Goal: Connect with others: Connect with others

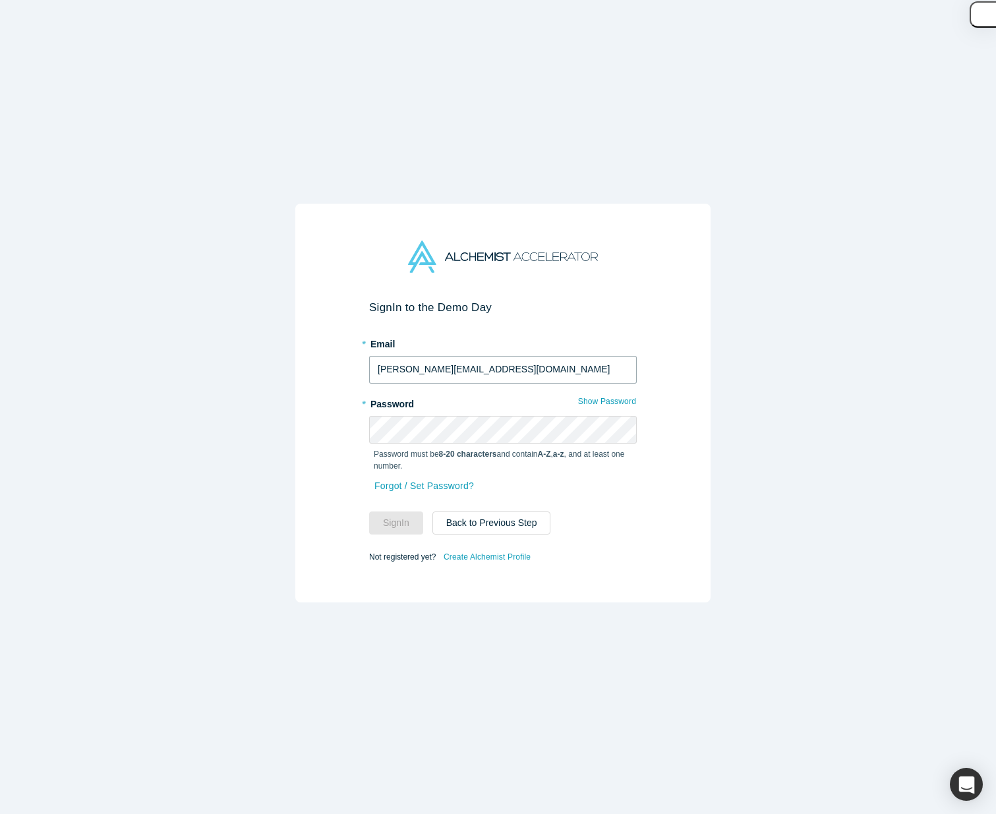
click at [541, 367] on input "[PERSON_NAME][EMAIL_ADDRESS][DOMAIN_NAME]" at bounding box center [503, 370] width 268 height 28
type input "[EMAIL_ADDRESS][DOMAIN_NAME]"
click at [402, 520] on button "Sign In" at bounding box center [396, 523] width 54 height 23
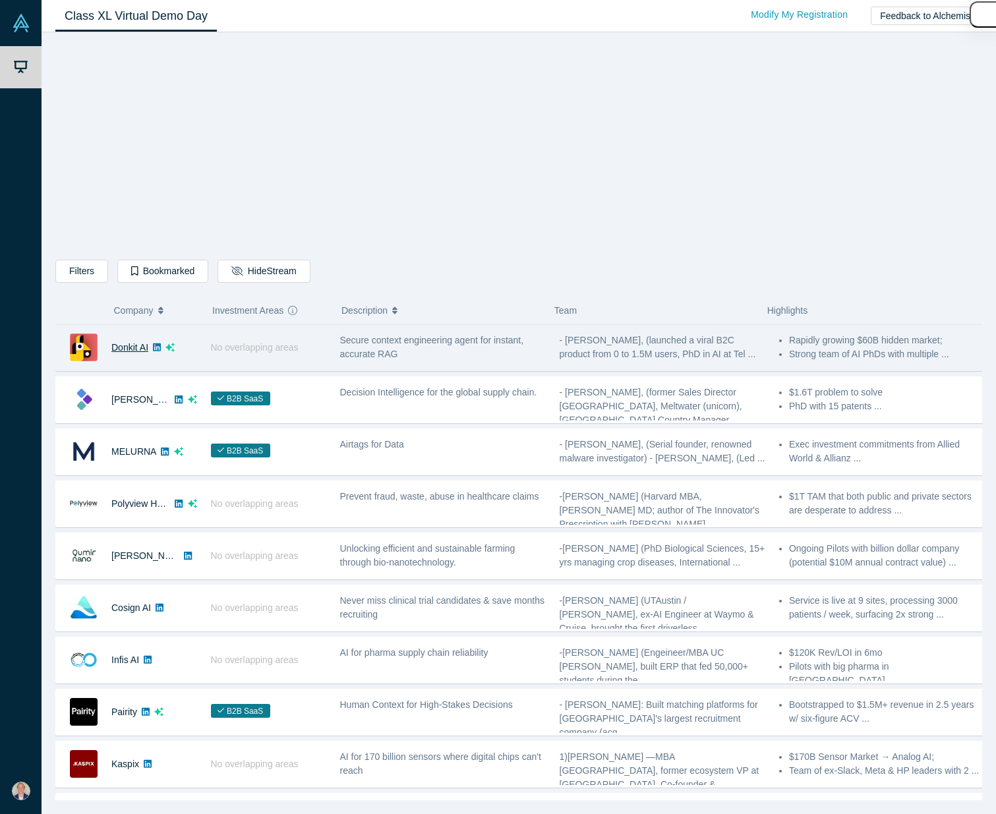
click at [133, 348] on link "Donkit AI" at bounding box center [129, 347] width 37 height 11
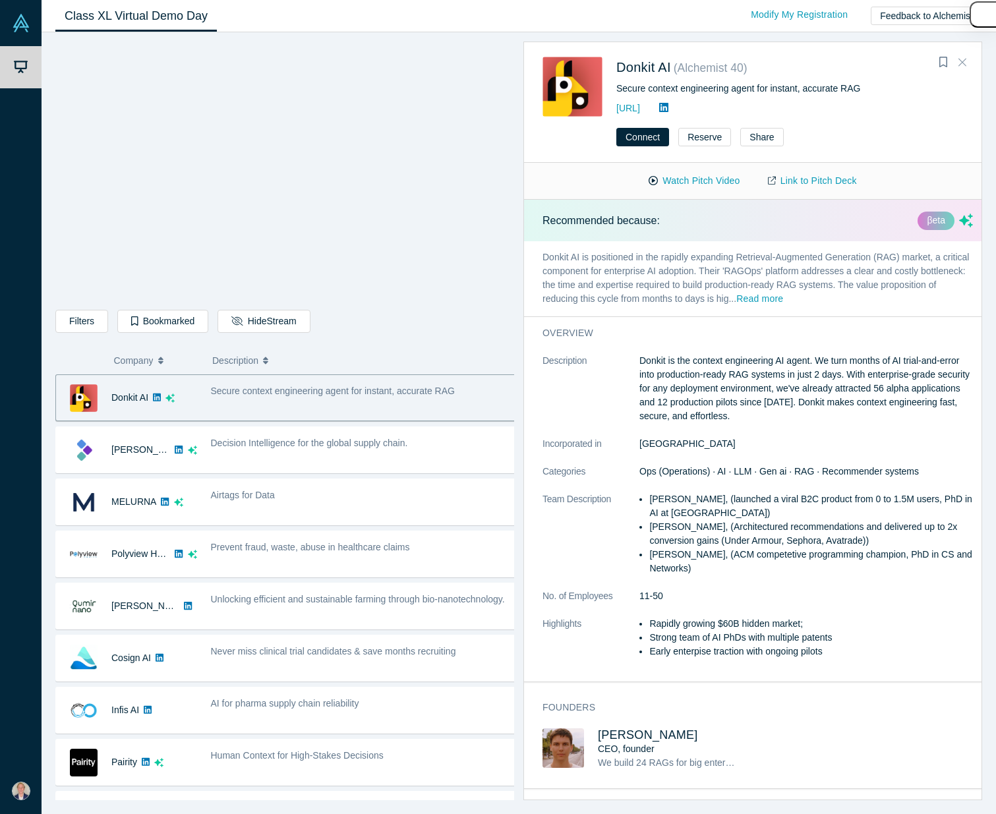
click at [961, 63] on icon "Close" at bounding box center [963, 62] width 8 height 12
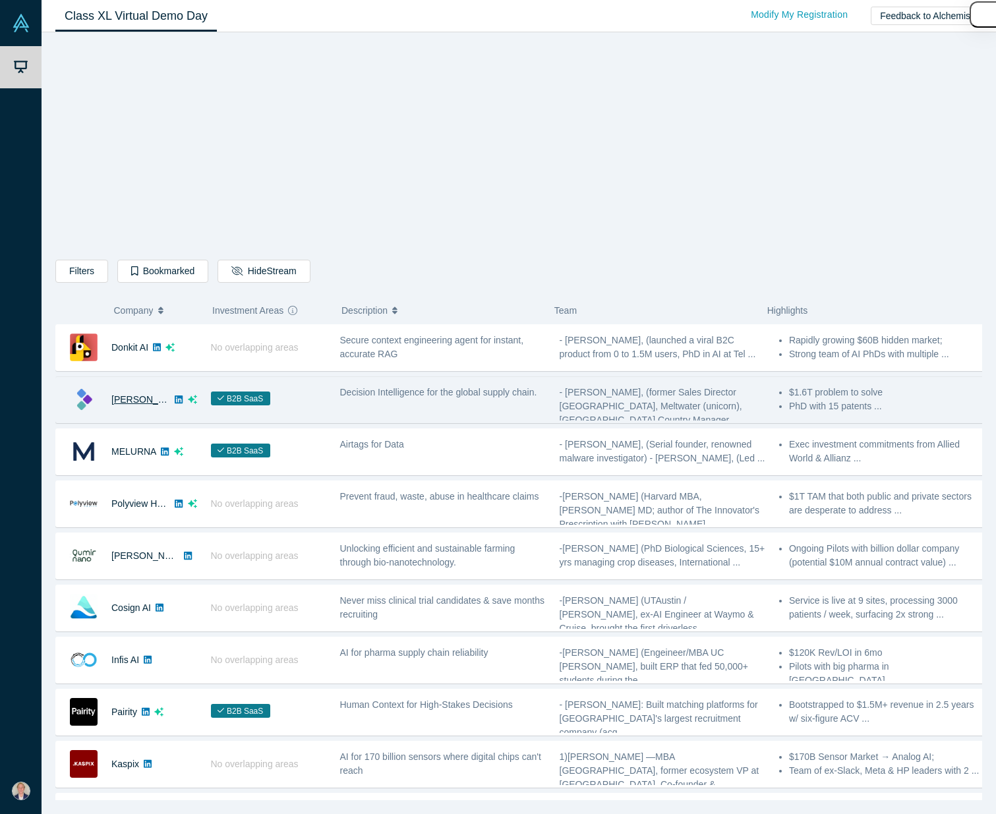
click at [122, 400] on link "[PERSON_NAME]" at bounding box center [149, 399] width 76 height 11
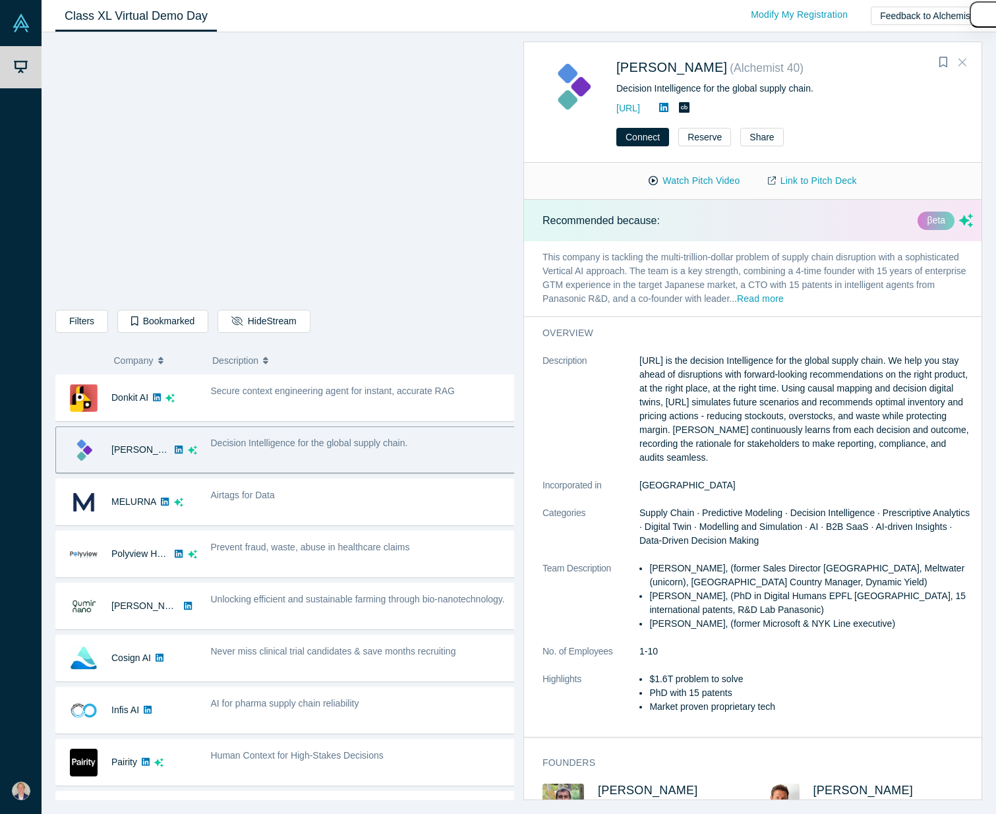
click at [971, 60] on button "Close" at bounding box center [963, 62] width 20 height 21
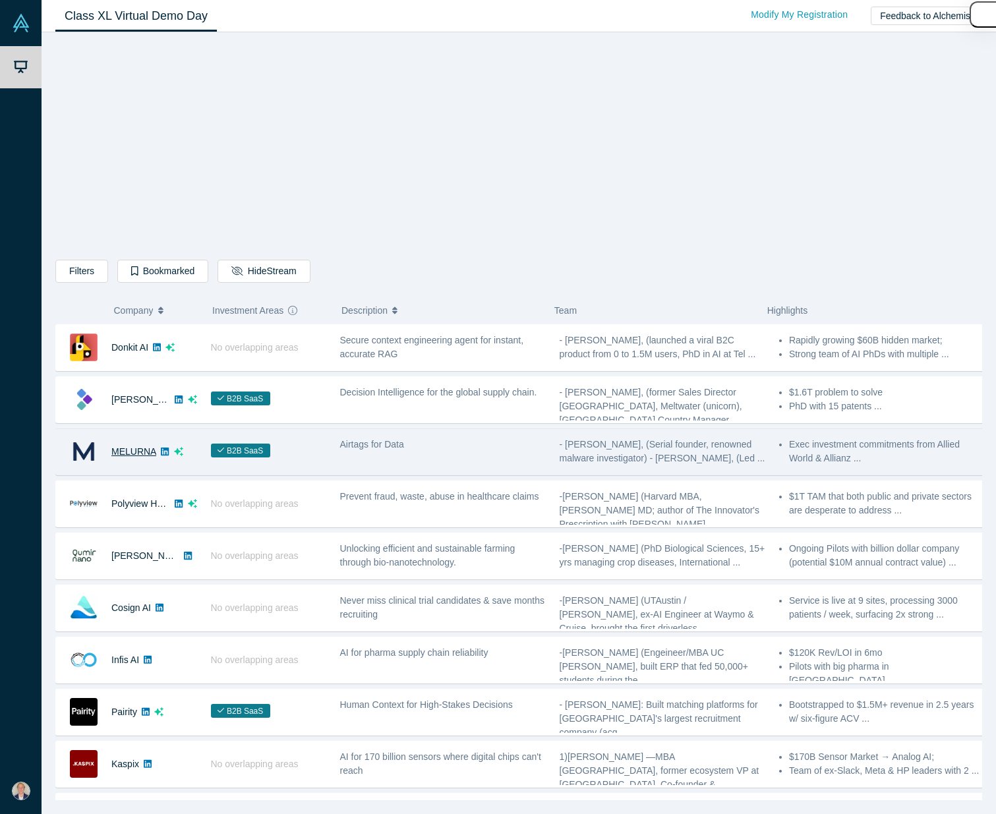
click at [147, 447] on link "MELURNA" at bounding box center [133, 451] width 45 height 11
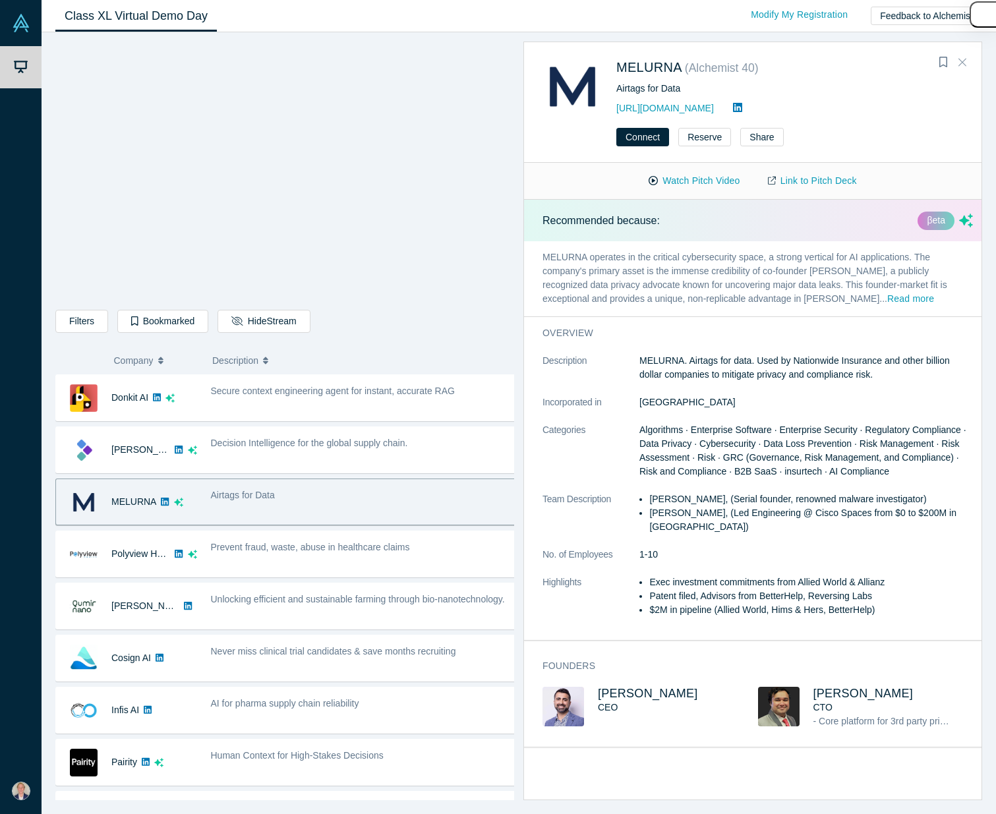
click at [967, 59] on button "Close" at bounding box center [963, 62] width 20 height 21
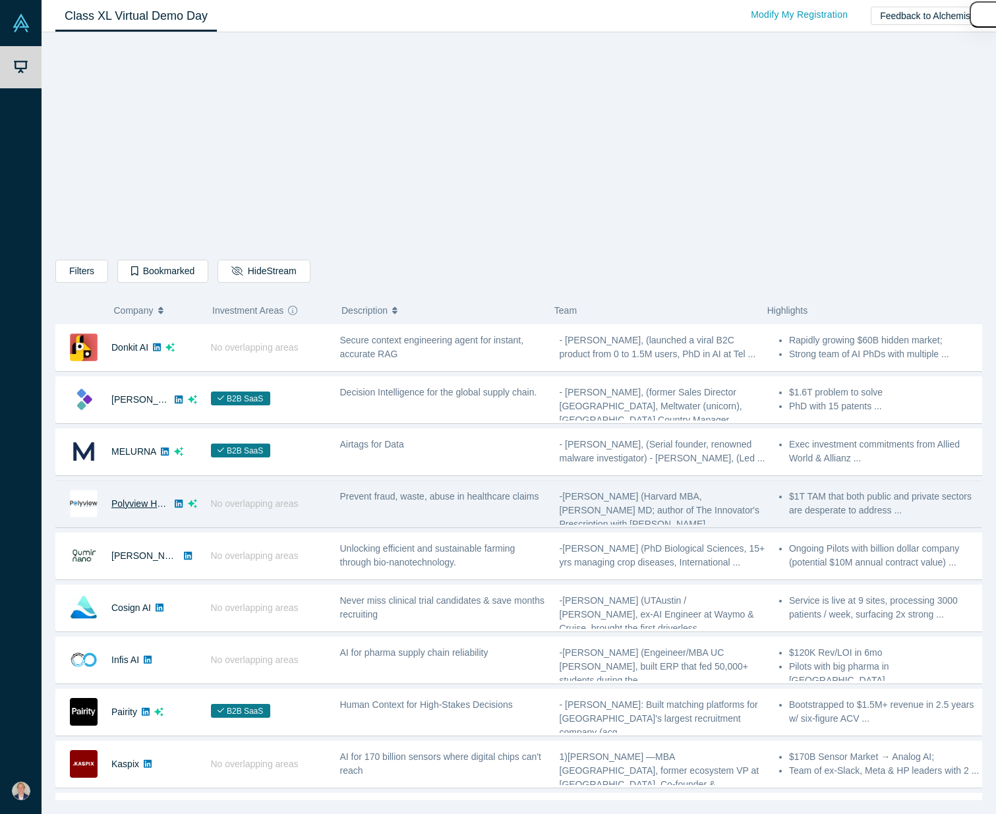
click at [131, 503] on link "Polyview Health" at bounding box center [144, 503] width 66 height 11
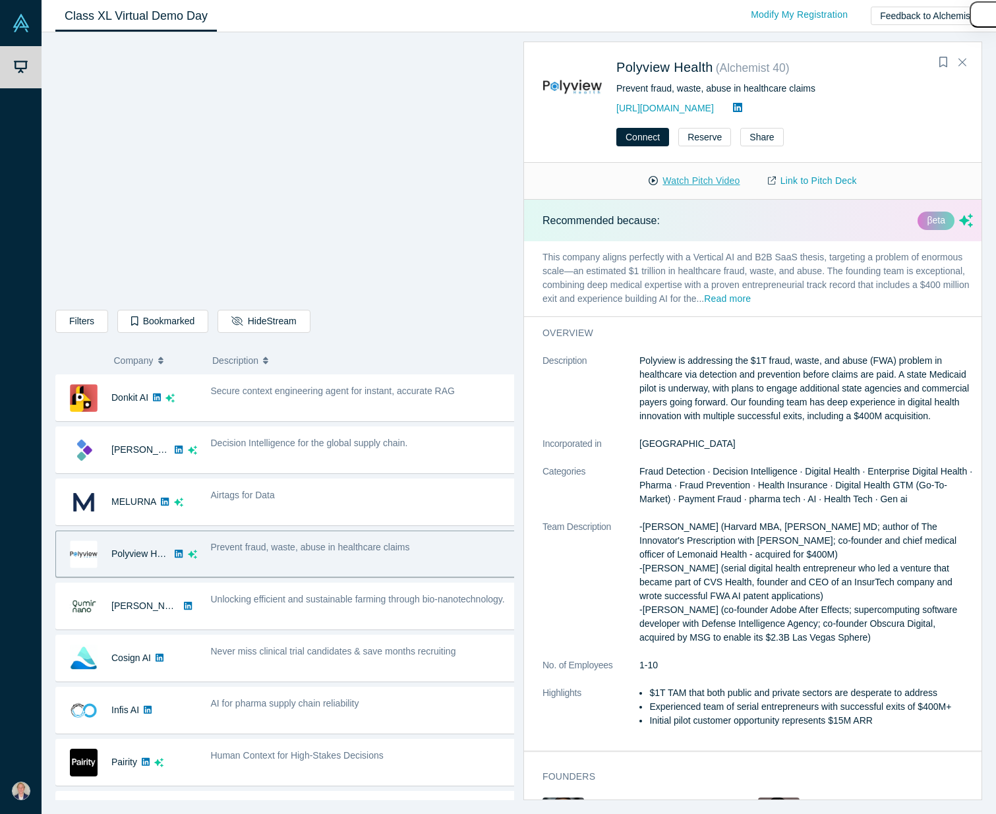
click at [688, 183] on button "Watch Pitch Video" at bounding box center [694, 180] width 119 height 23
click at [691, 179] on button "Watch Pitch Video" at bounding box center [694, 180] width 119 height 23
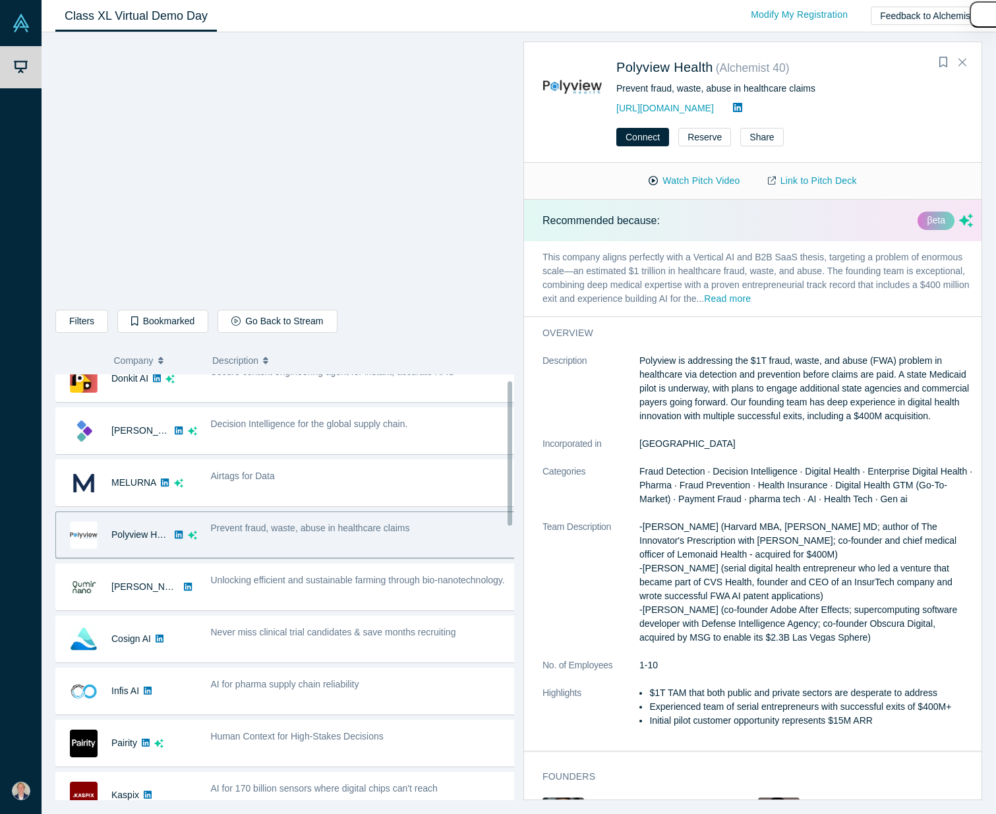
scroll to position [37, 0]
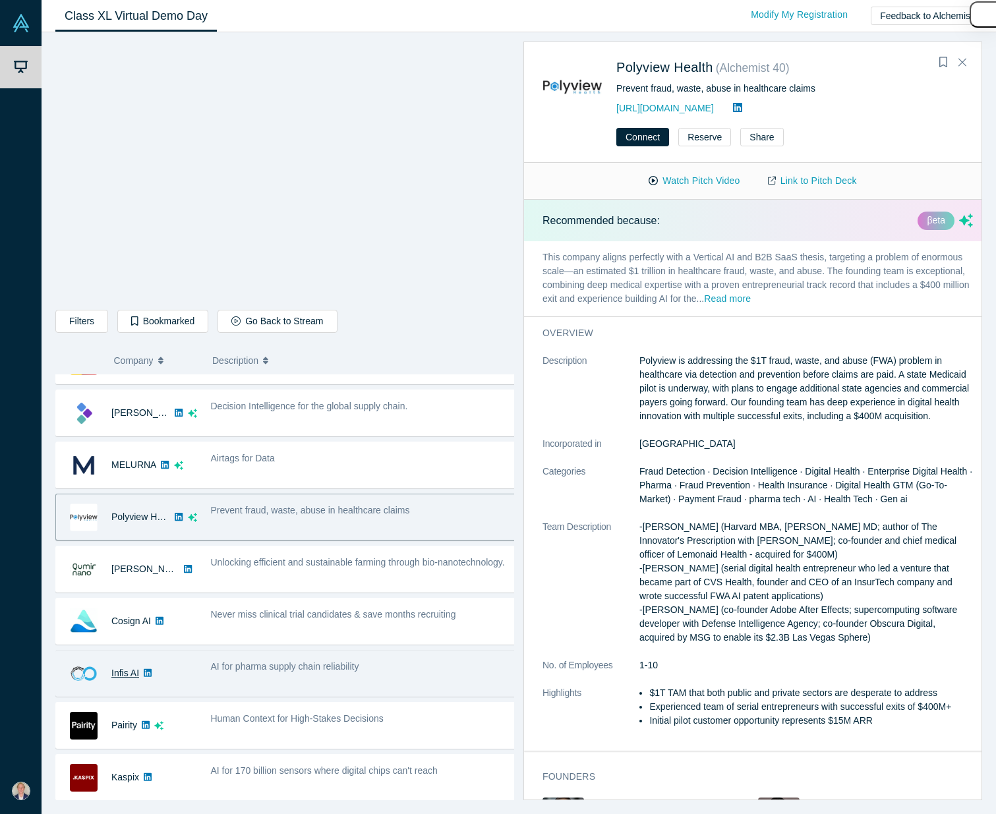
click at [125, 671] on link "Infis AI" at bounding box center [125, 673] width 28 height 11
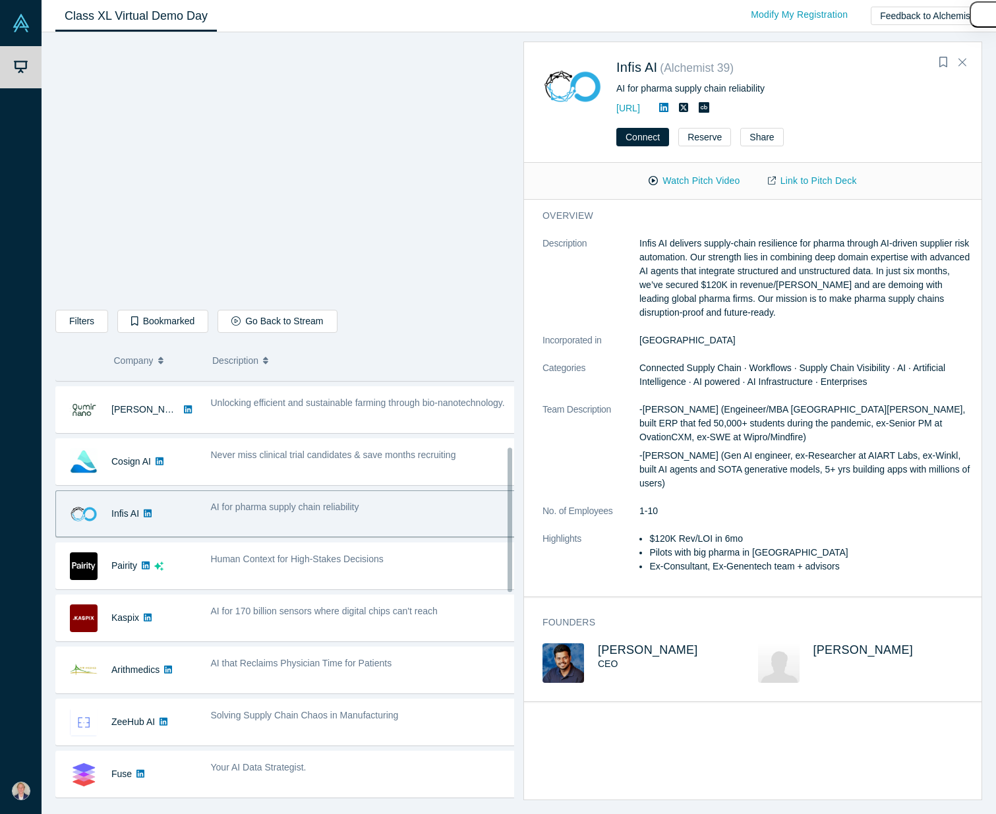
scroll to position [213, 0]
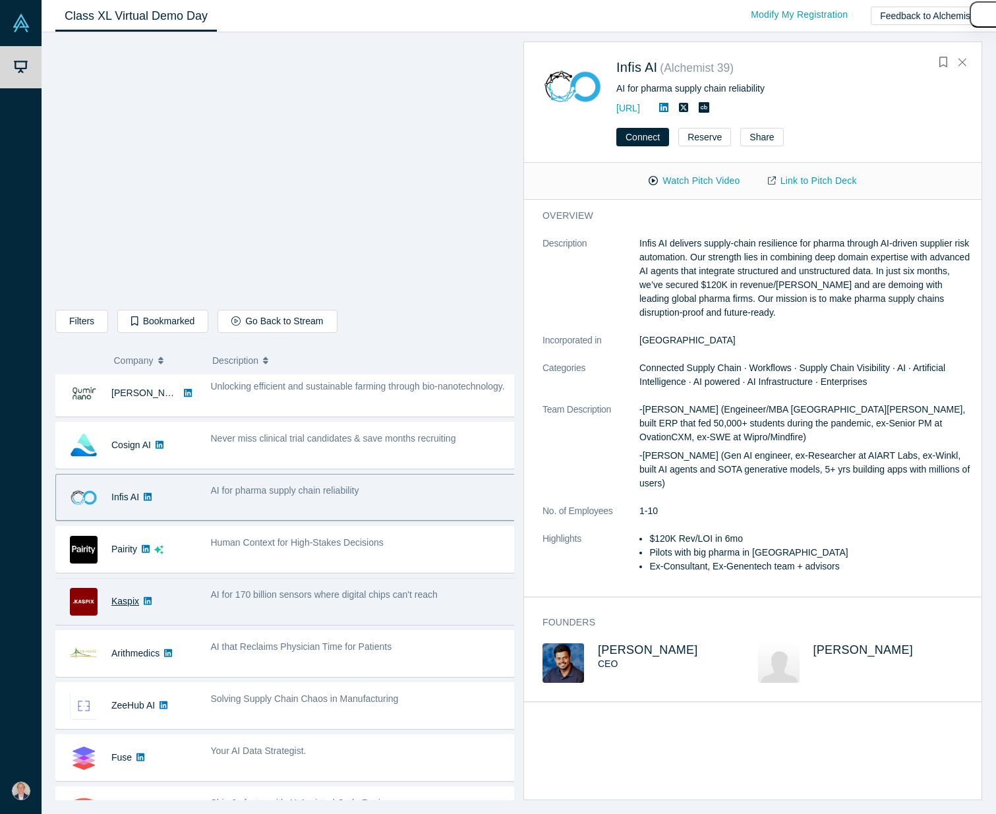
click at [123, 604] on link "Kaspix" at bounding box center [125, 601] width 28 height 11
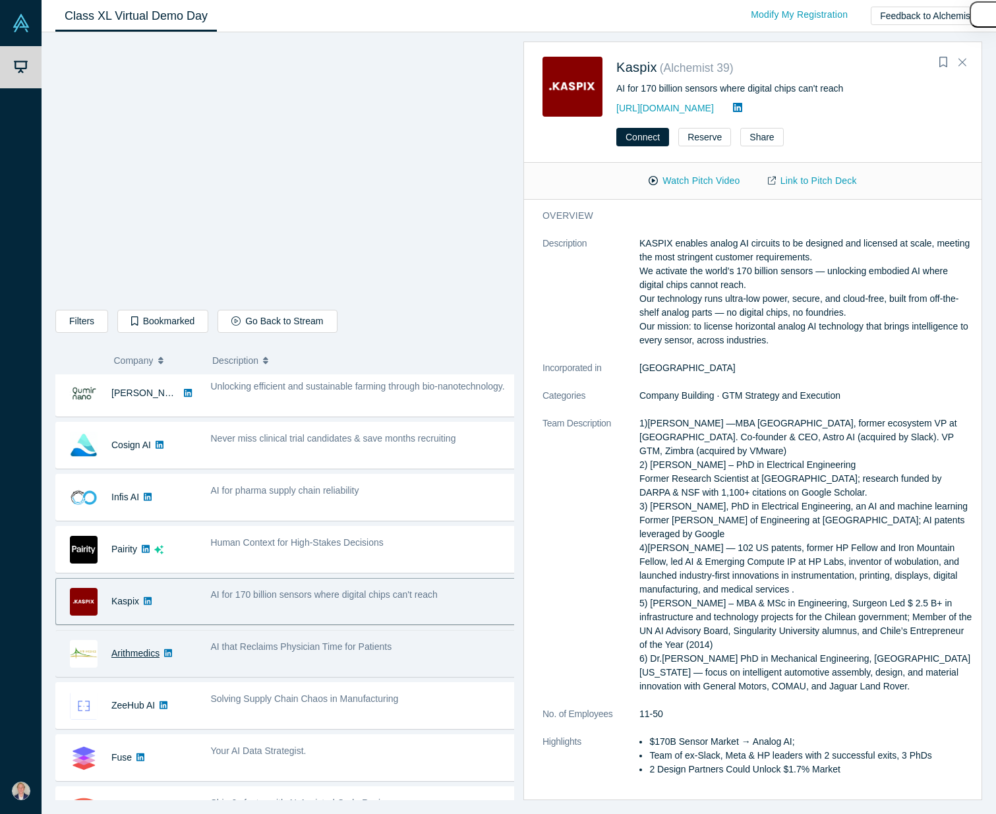
click at [129, 649] on link "Arithmedics" at bounding box center [135, 653] width 48 height 11
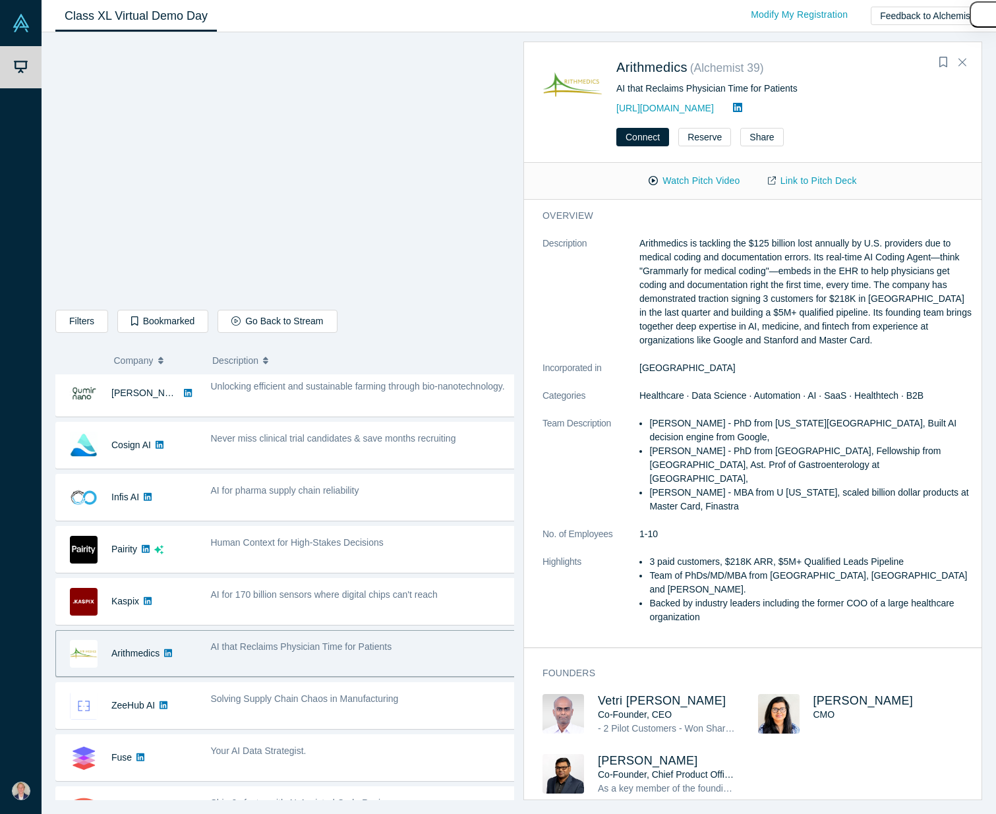
click at [302, 647] on span "AI that Reclaims Physician Time for Patients" at bounding box center [301, 647] width 181 height 11
click at [309, 647] on span "AI that Reclaims Physician Time for Patients" at bounding box center [301, 647] width 181 height 11
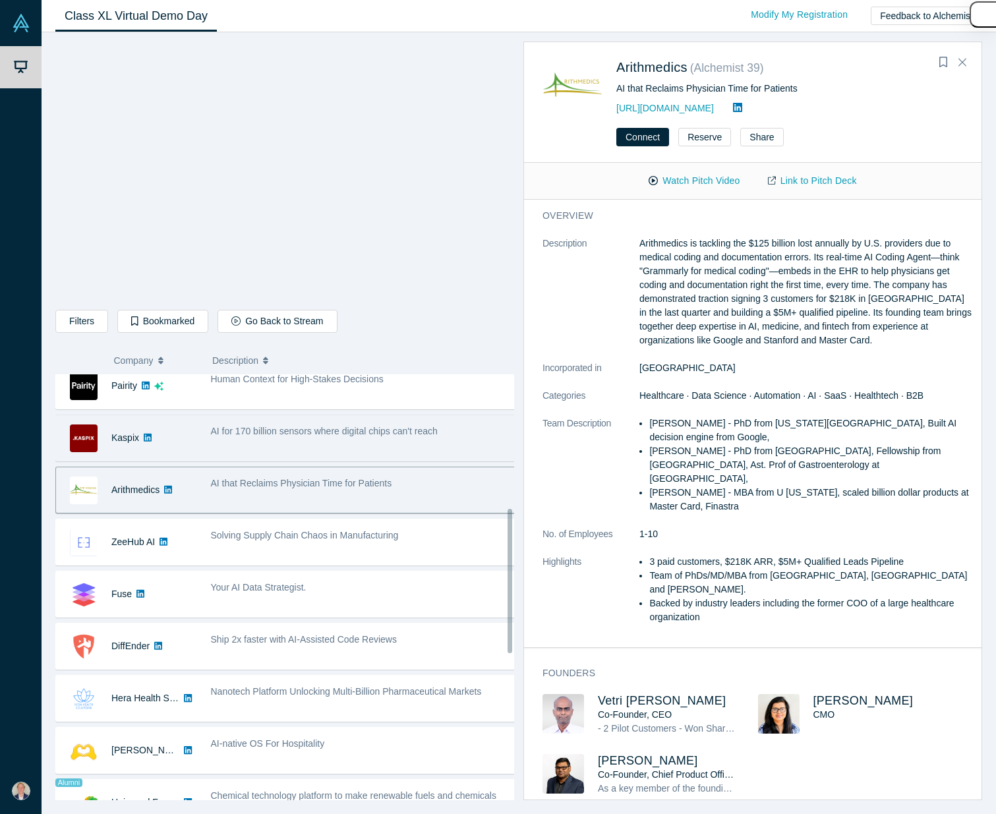
scroll to position [394, 0]
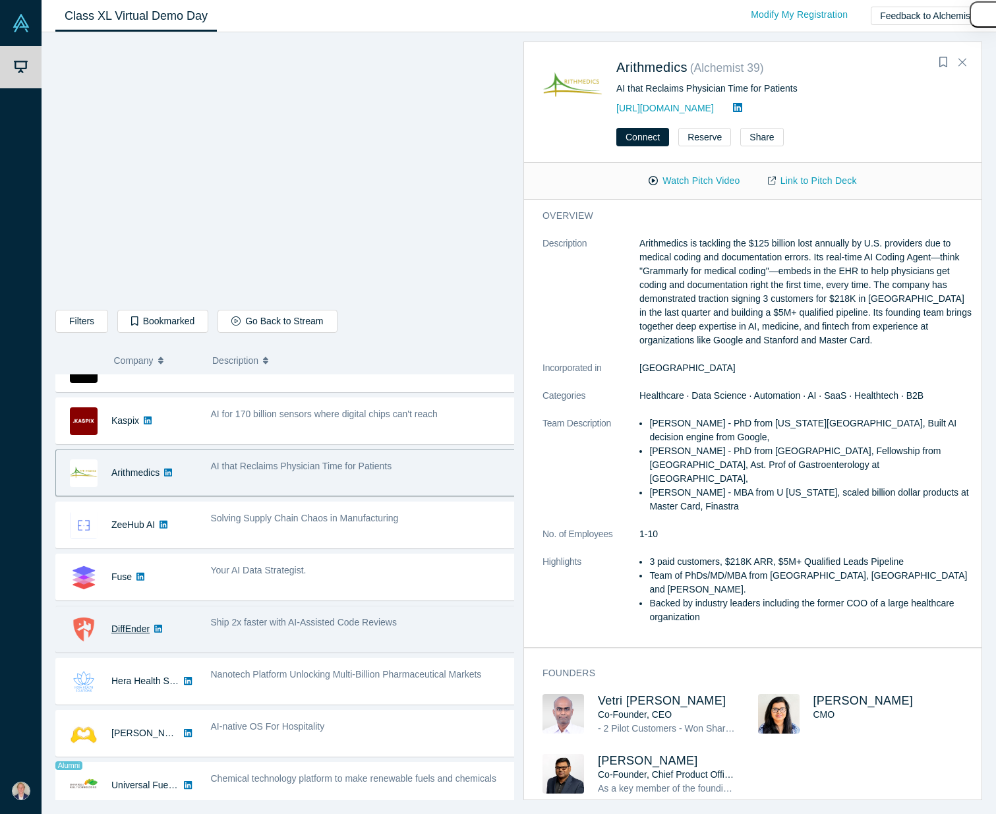
click at [138, 628] on link "DiffEnder" at bounding box center [130, 629] width 38 height 11
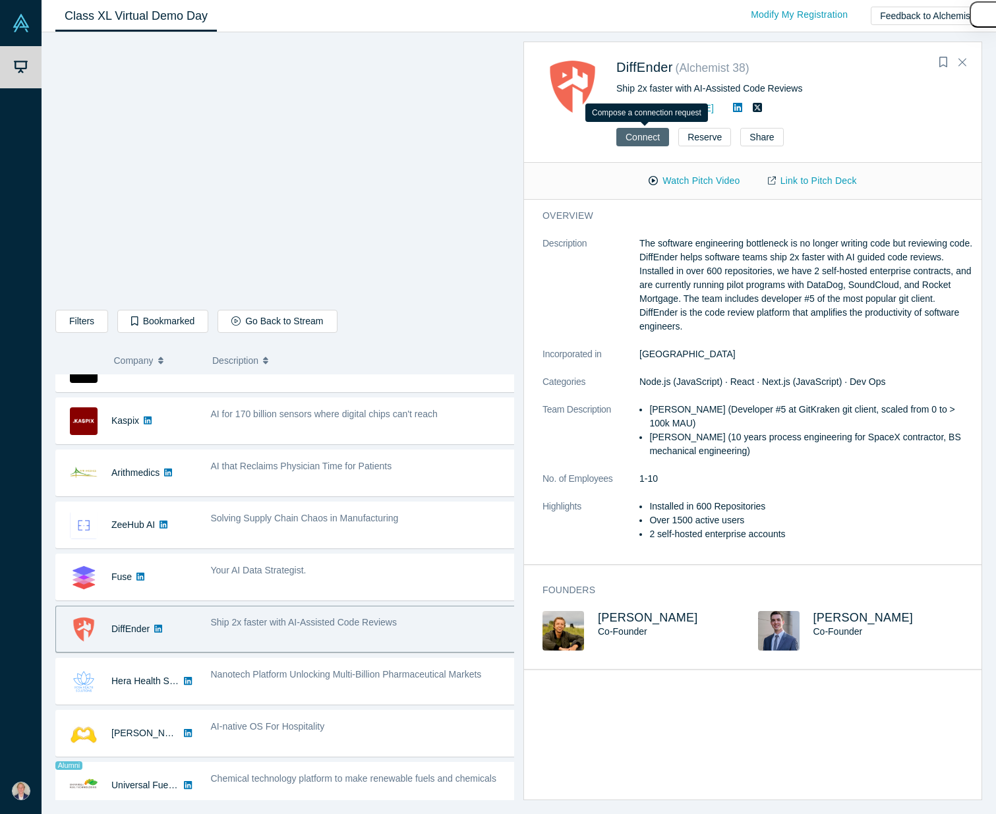
click at [645, 135] on button "Connect" at bounding box center [642, 137] width 53 height 18
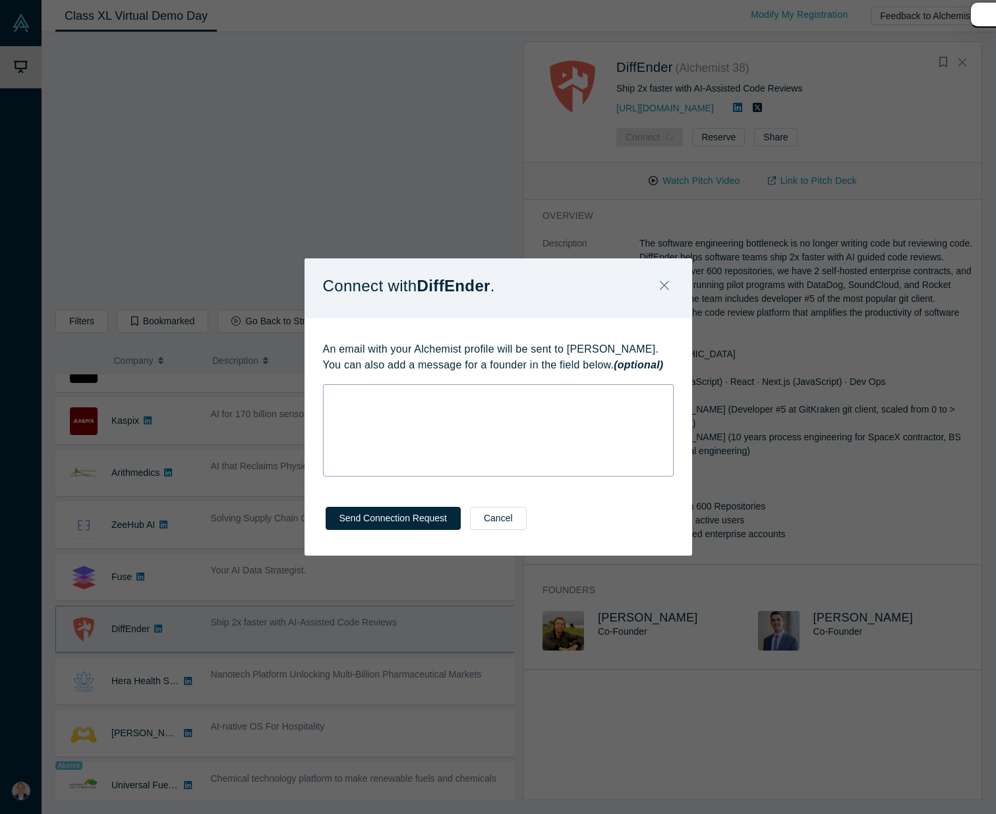
click at [595, 411] on div "rdw-wrapper" at bounding box center [498, 430] width 351 height 92
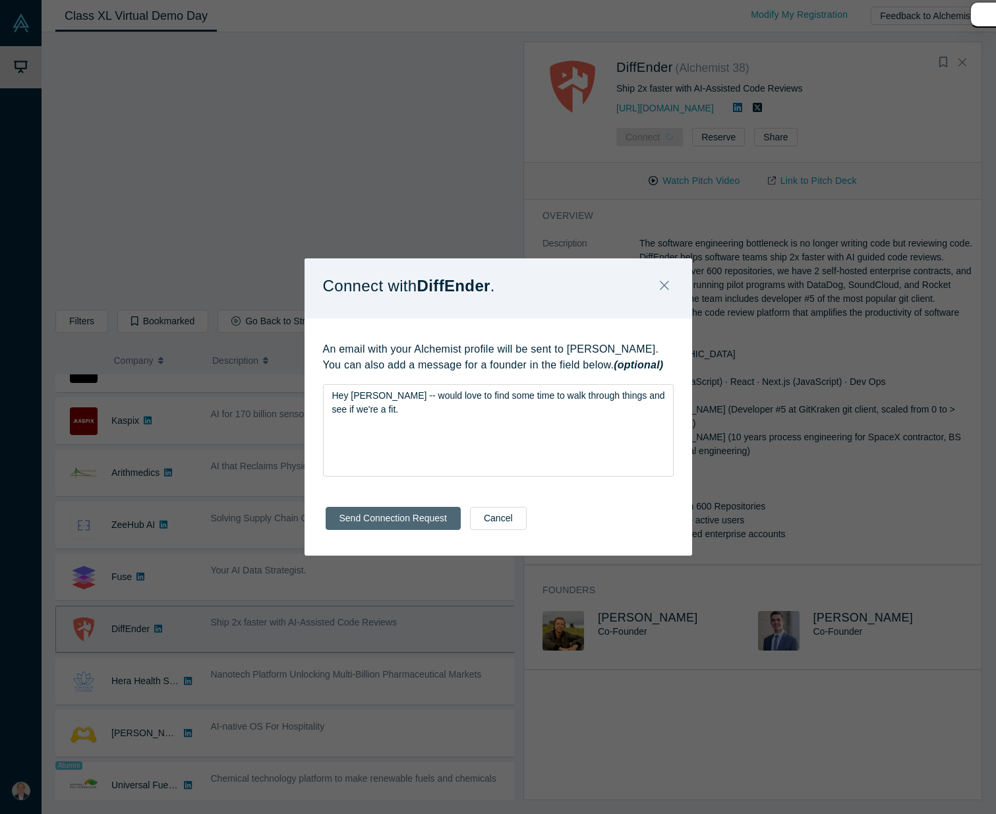
click at [394, 516] on button "Send Connection Request" at bounding box center [393, 518] width 135 height 23
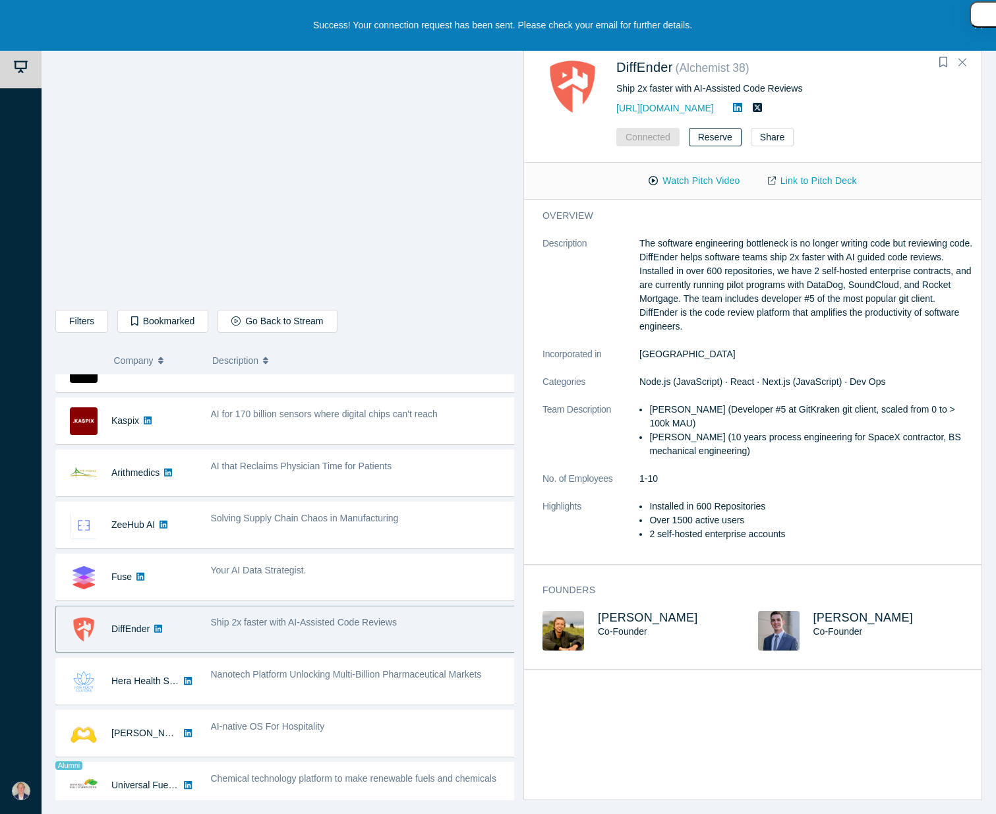
click at [715, 133] on button "Reserve" at bounding box center [715, 137] width 53 height 18
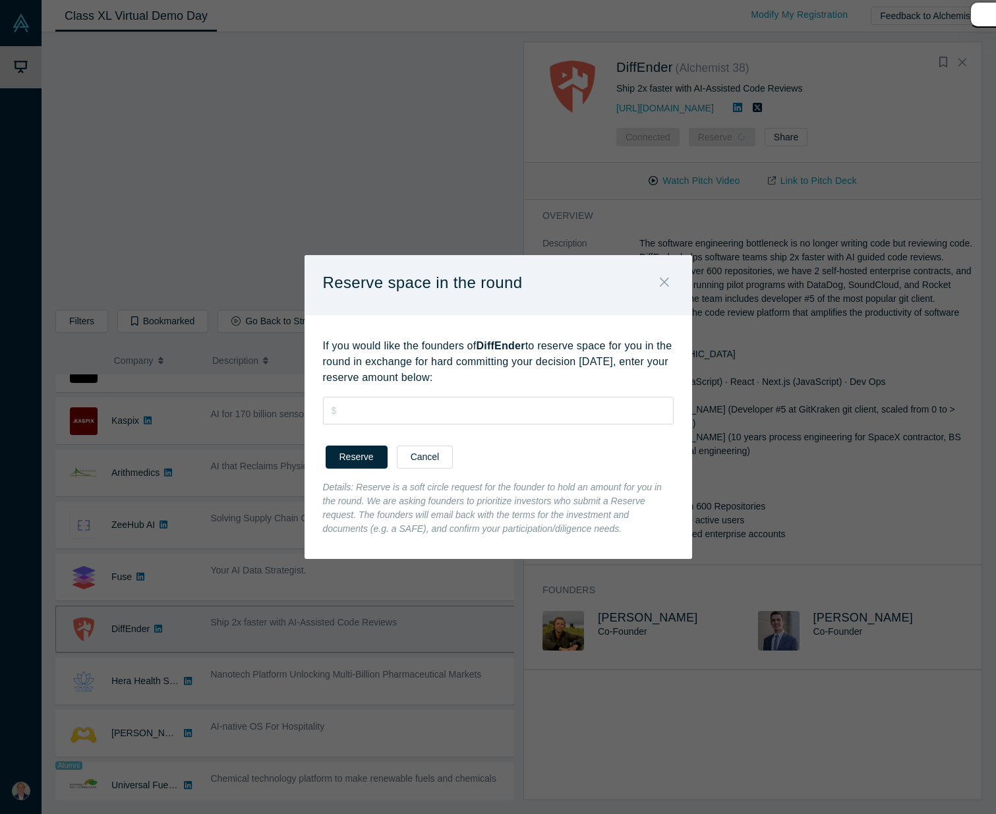
click at [673, 276] on button "Close" at bounding box center [665, 283] width 28 height 28
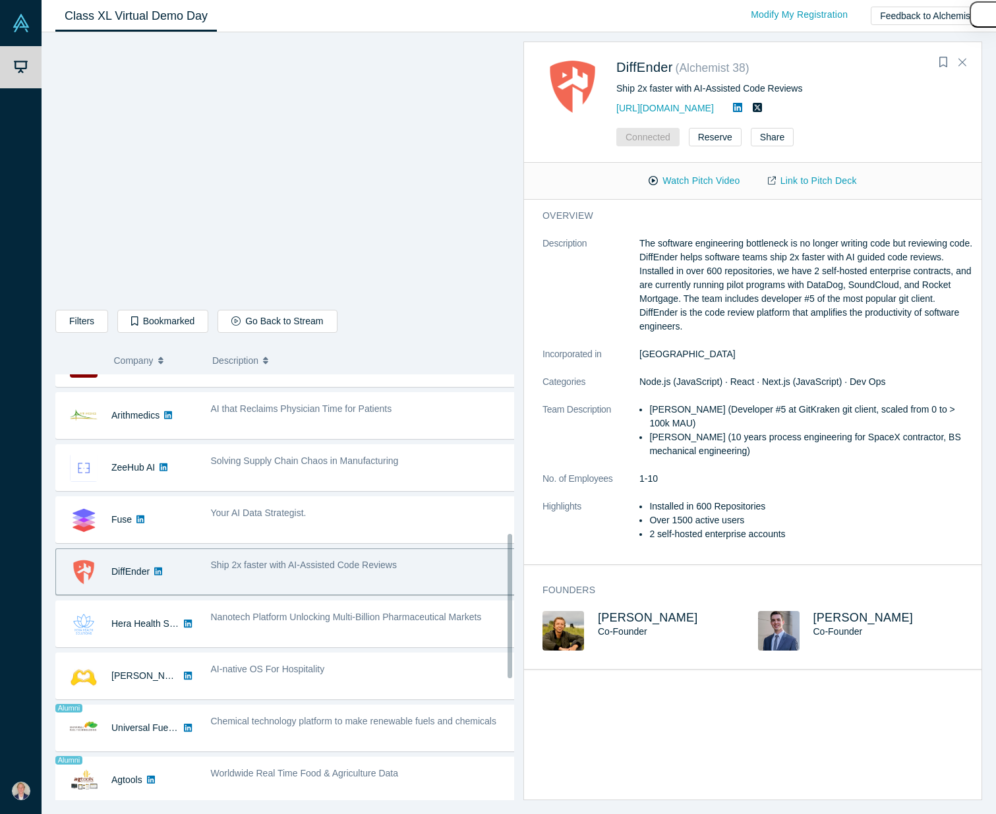
scroll to position [467, 0]
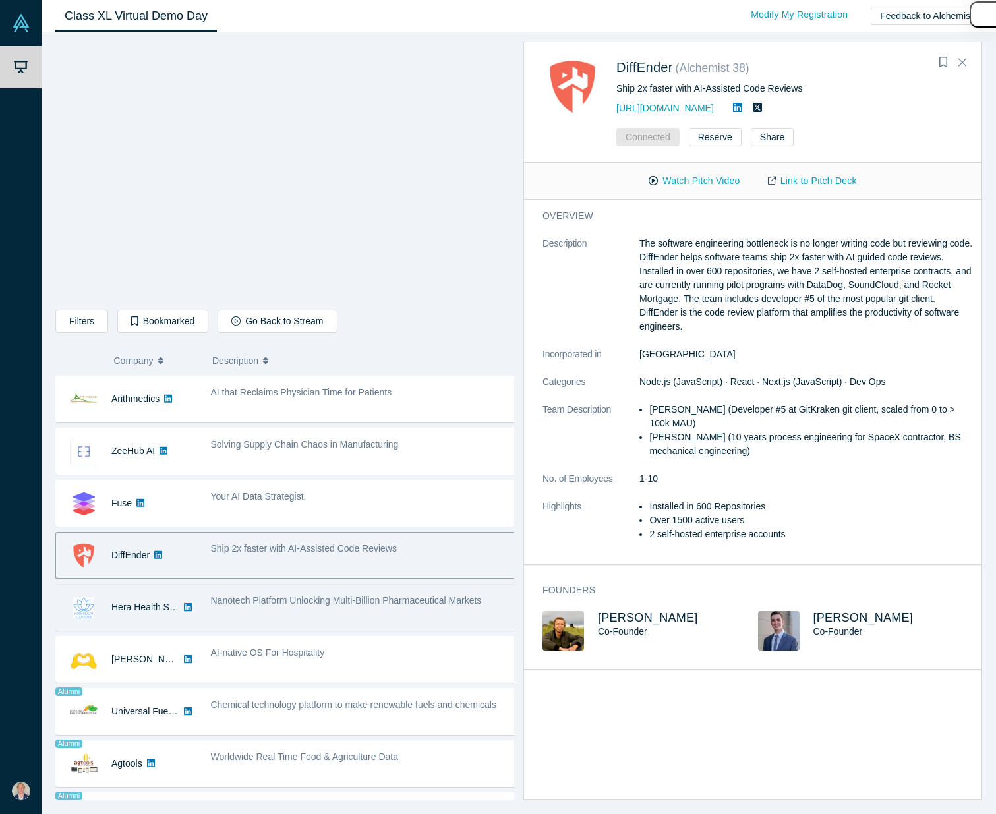
click at [241, 604] on span "Nanotech Platform Unlocking Multi-Billion Pharmaceutical Markets" at bounding box center [346, 600] width 271 height 11
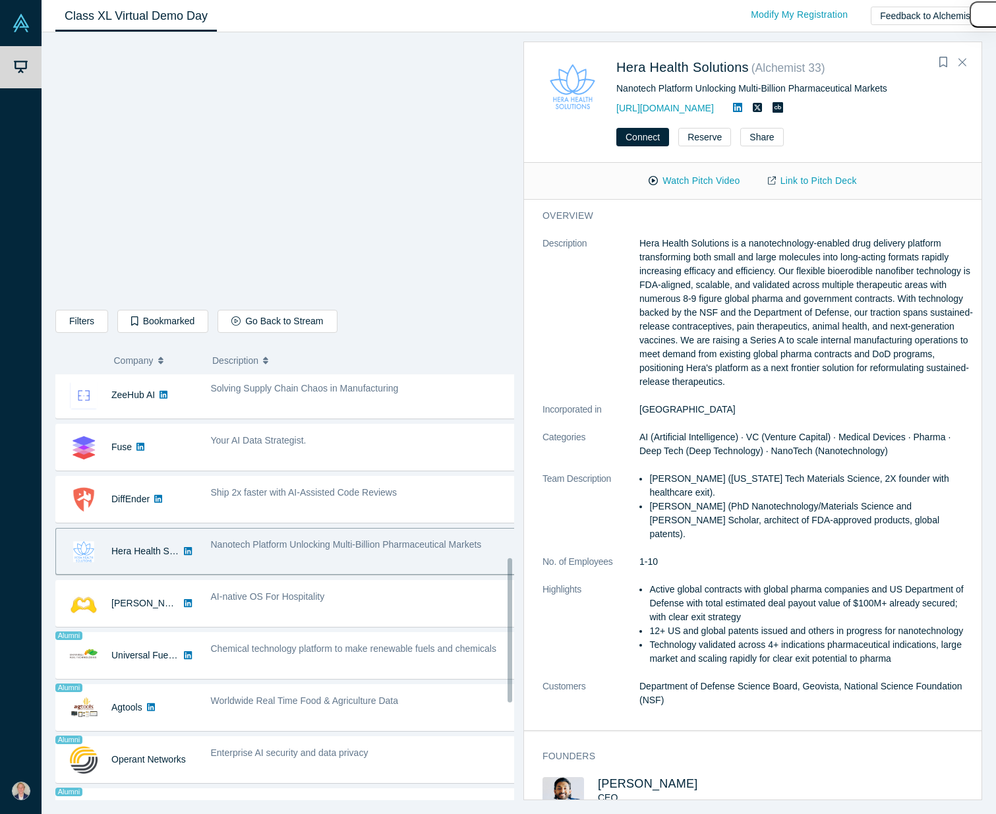
scroll to position [539, 0]
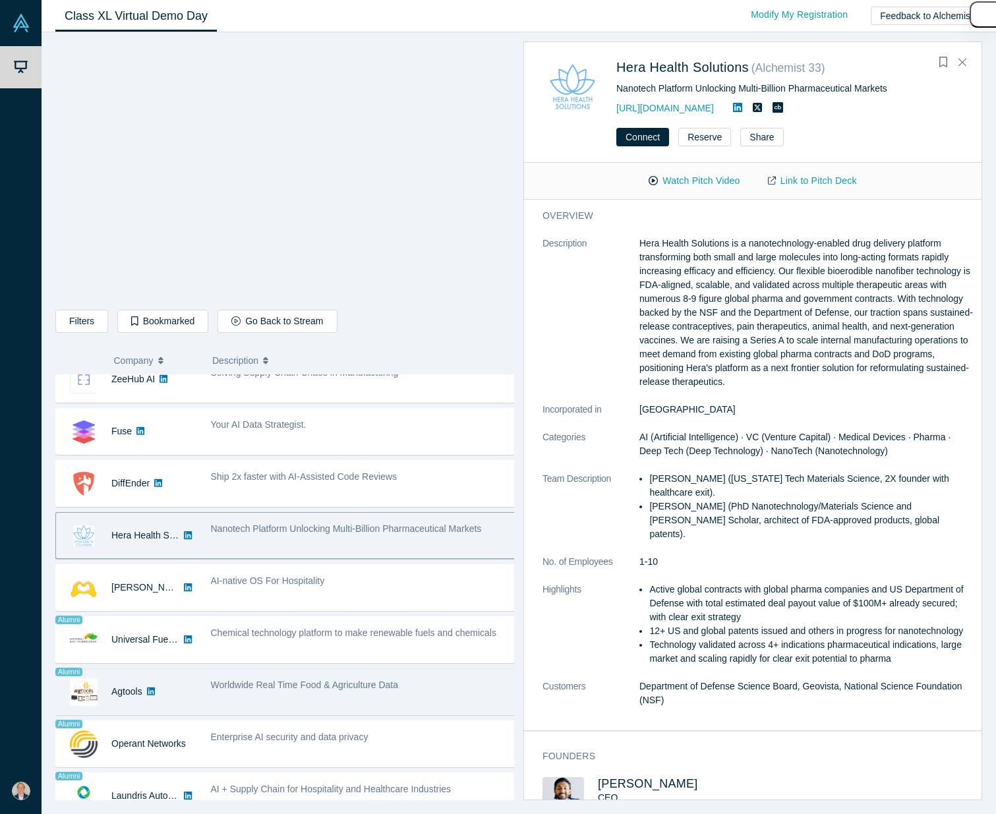
click at [262, 688] on span "Worldwide Real Time Food & Agriculture Data" at bounding box center [305, 685] width 188 height 11
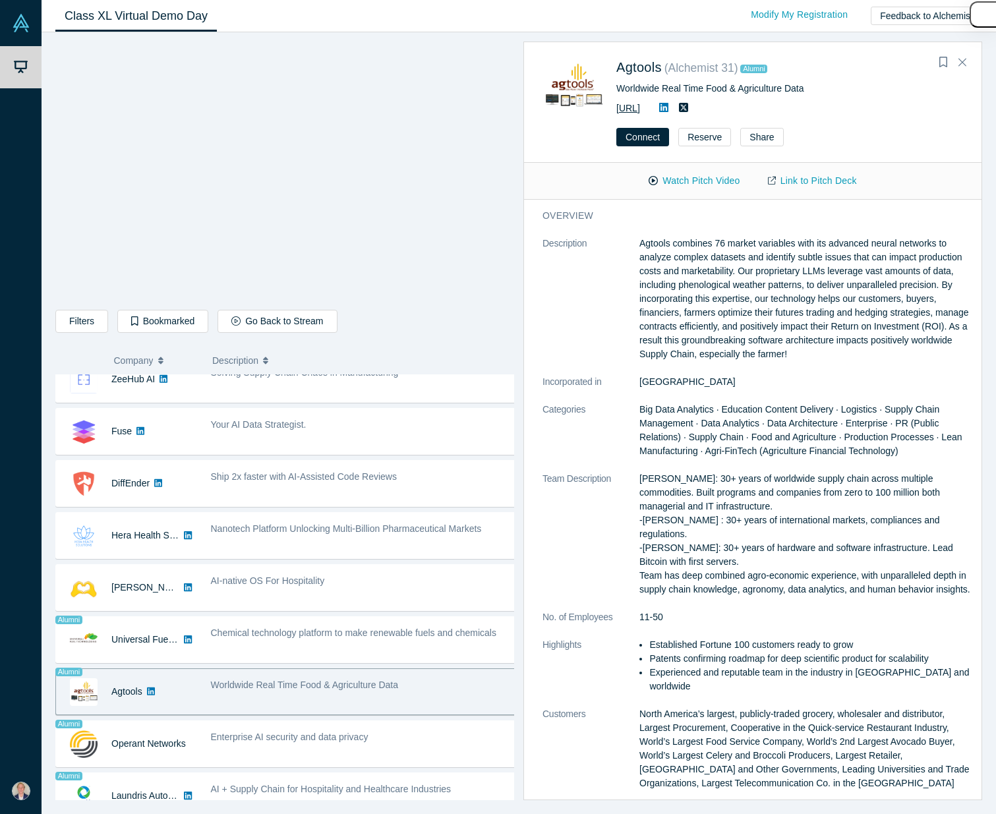
click at [640, 106] on link "[URL]" at bounding box center [628, 108] width 24 height 11
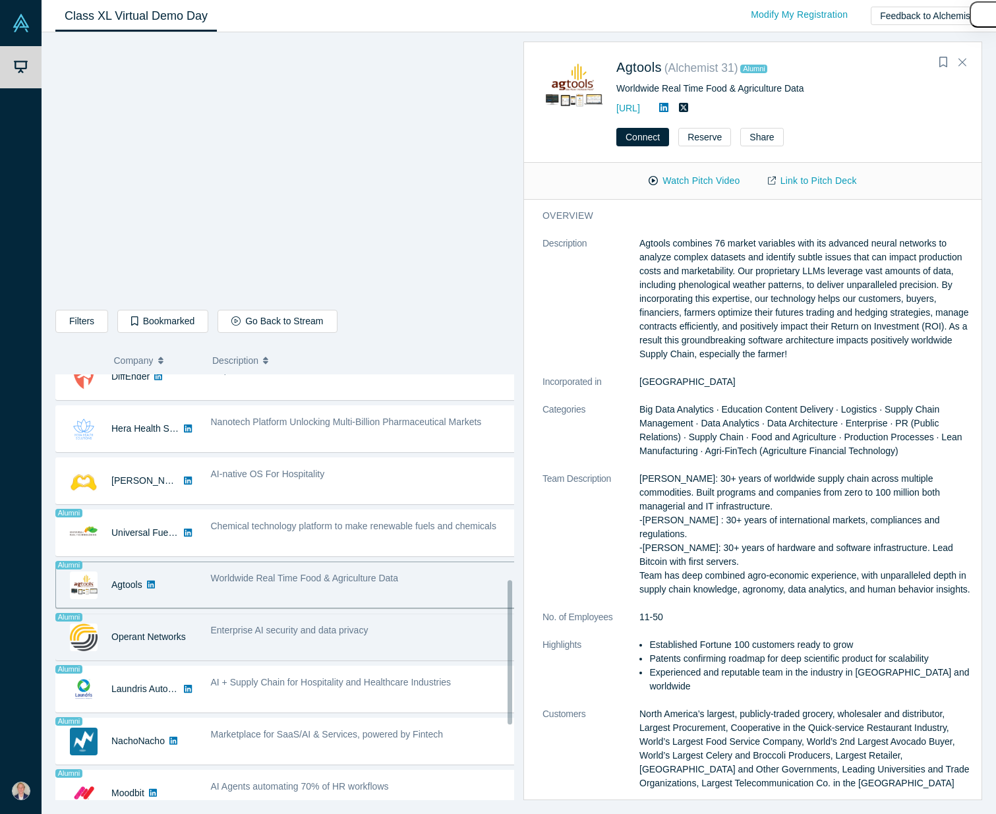
scroll to position [753, 0]
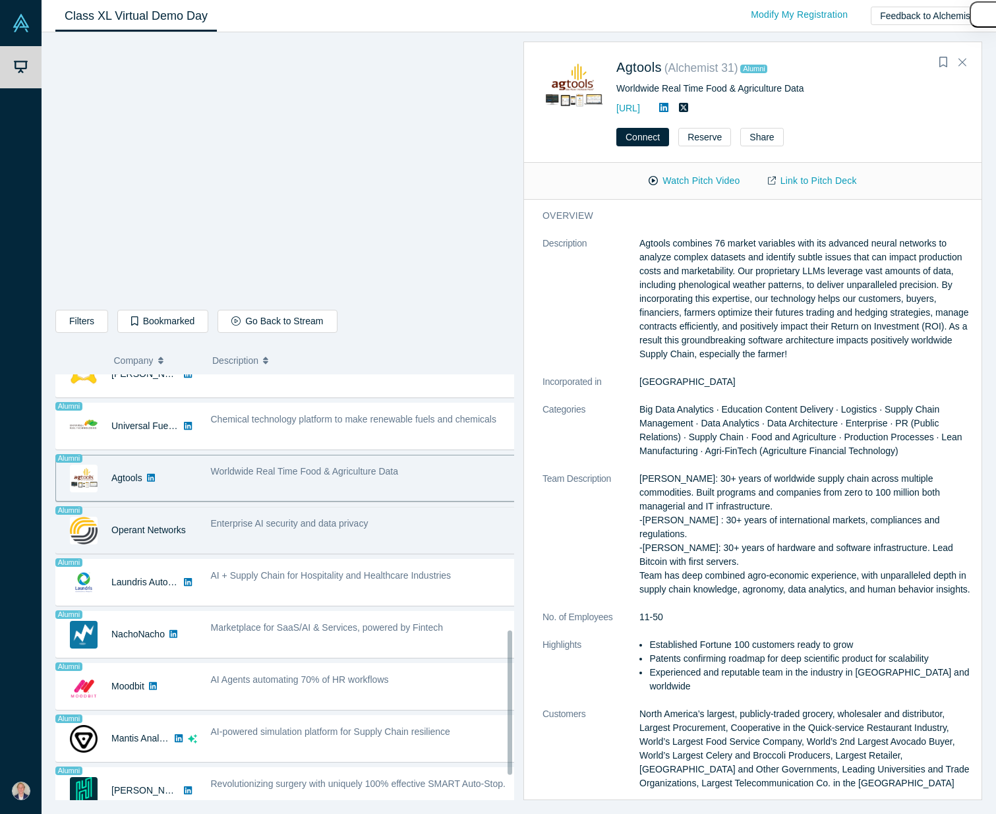
click at [291, 539] on div "Enterprise AI security and data privacy" at bounding box center [364, 531] width 320 height 42
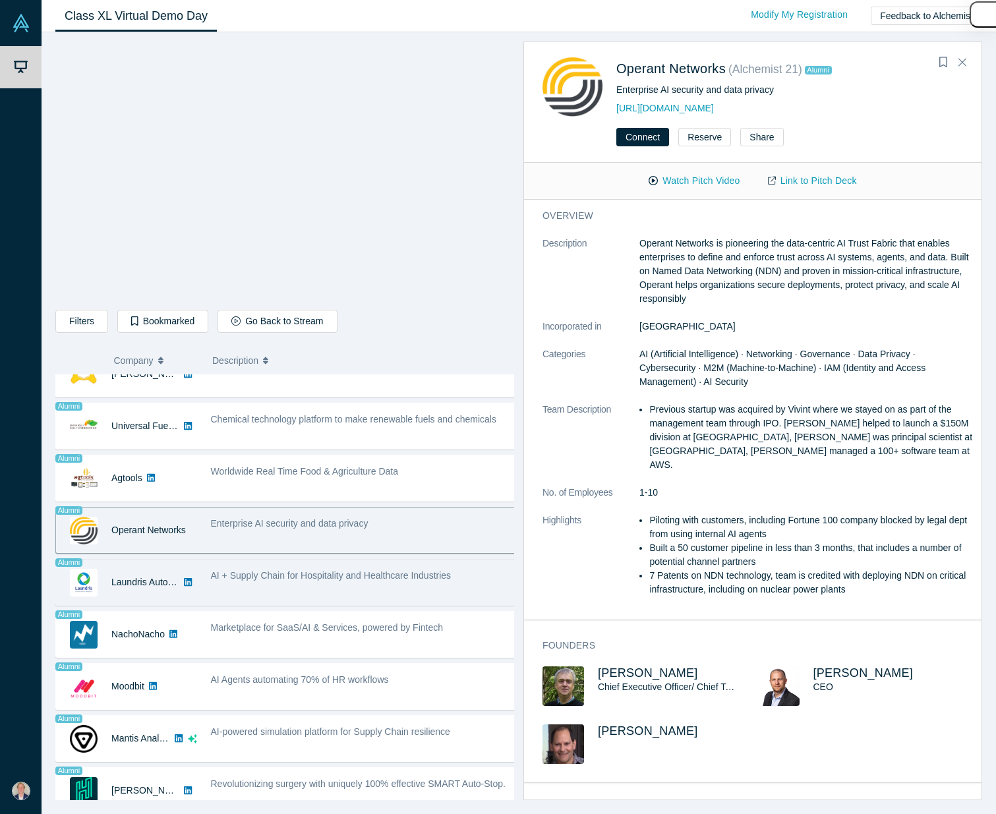
click at [295, 586] on div "AI + Supply Chain for Hospitality and Healthcare Industries" at bounding box center [364, 583] width 320 height 42
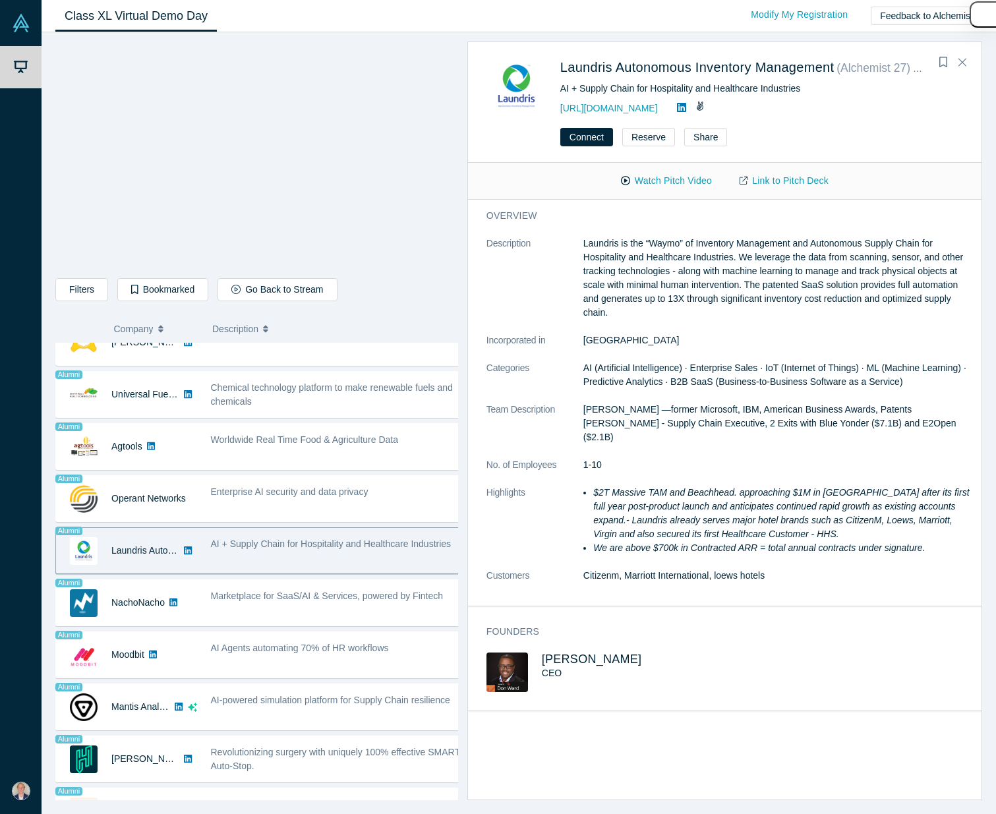
click at [610, 114] on div "[URL][DOMAIN_NAME]" at bounding box center [761, 108] width 403 height 16
click at [613, 110] on link "[URL][DOMAIN_NAME]" at bounding box center [609, 108] width 98 height 11
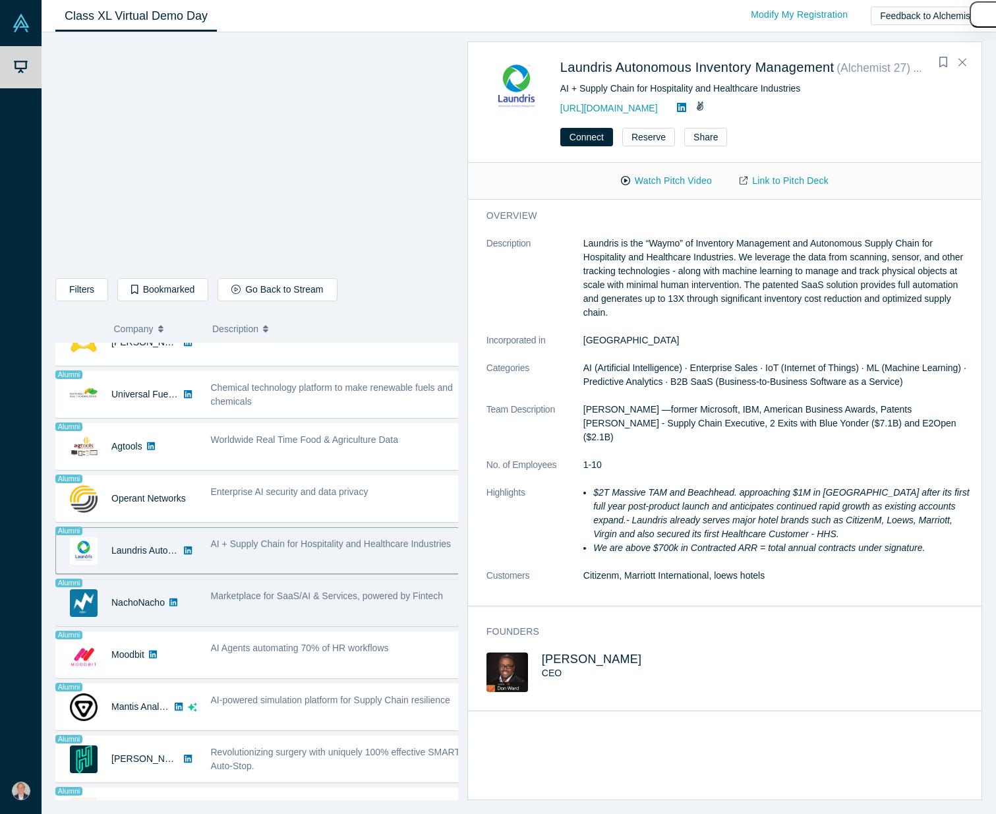
click at [348, 593] on span "Marketplace for SaaS/AI & Services, powered by Fintech" at bounding box center [327, 596] width 233 height 11
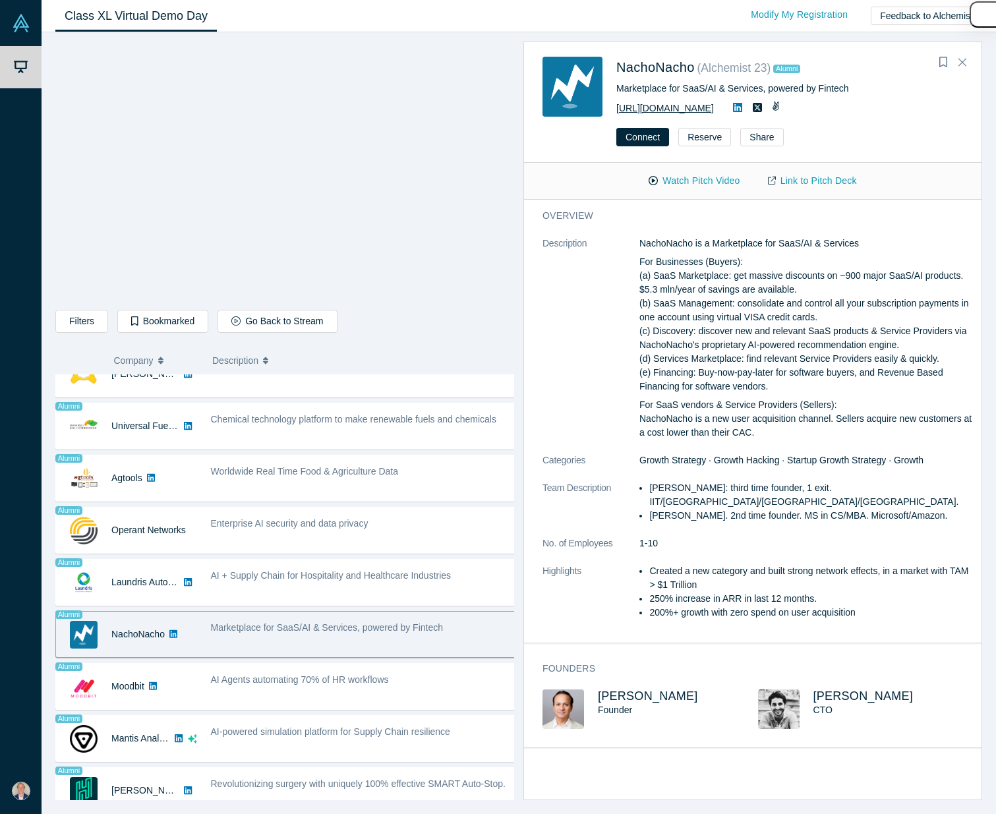
click at [681, 112] on link "[URL][DOMAIN_NAME]" at bounding box center [665, 108] width 98 height 11
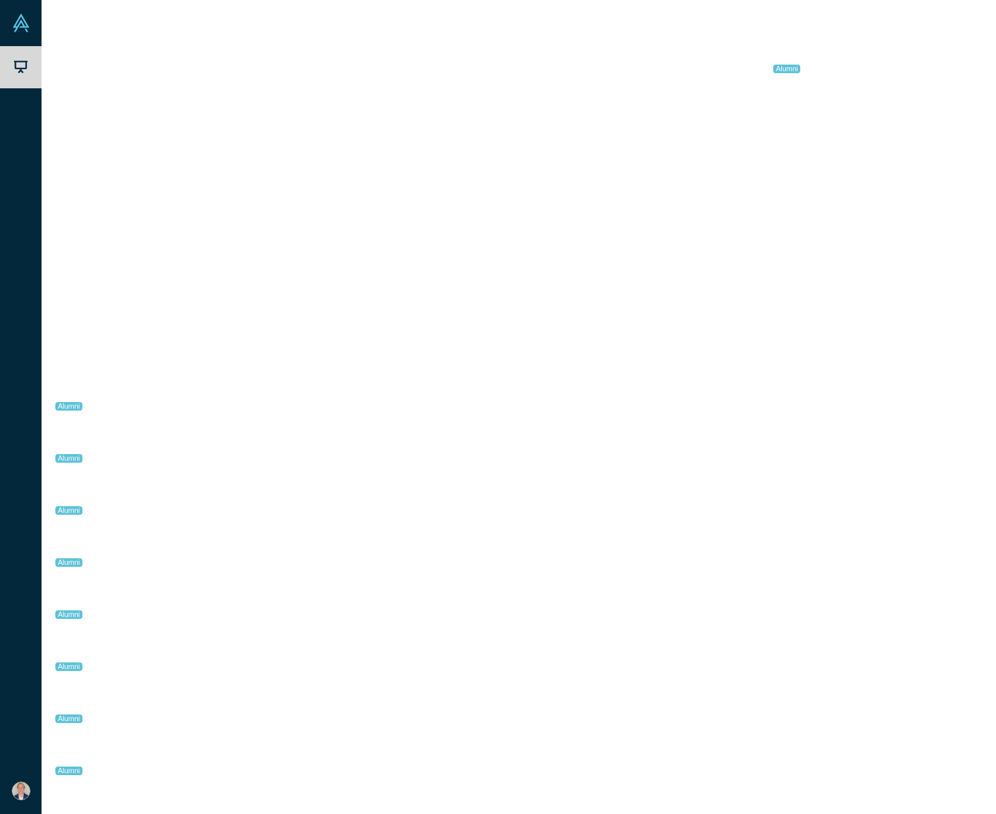
click at [277, 694] on div "AI Agents automating 70% of HR workflows" at bounding box center [364, 687] width 320 height 42
click at [655, 106] on link "[URL][DOMAIN_NAME]" at bounding box center [665, 108] width 98 height 11
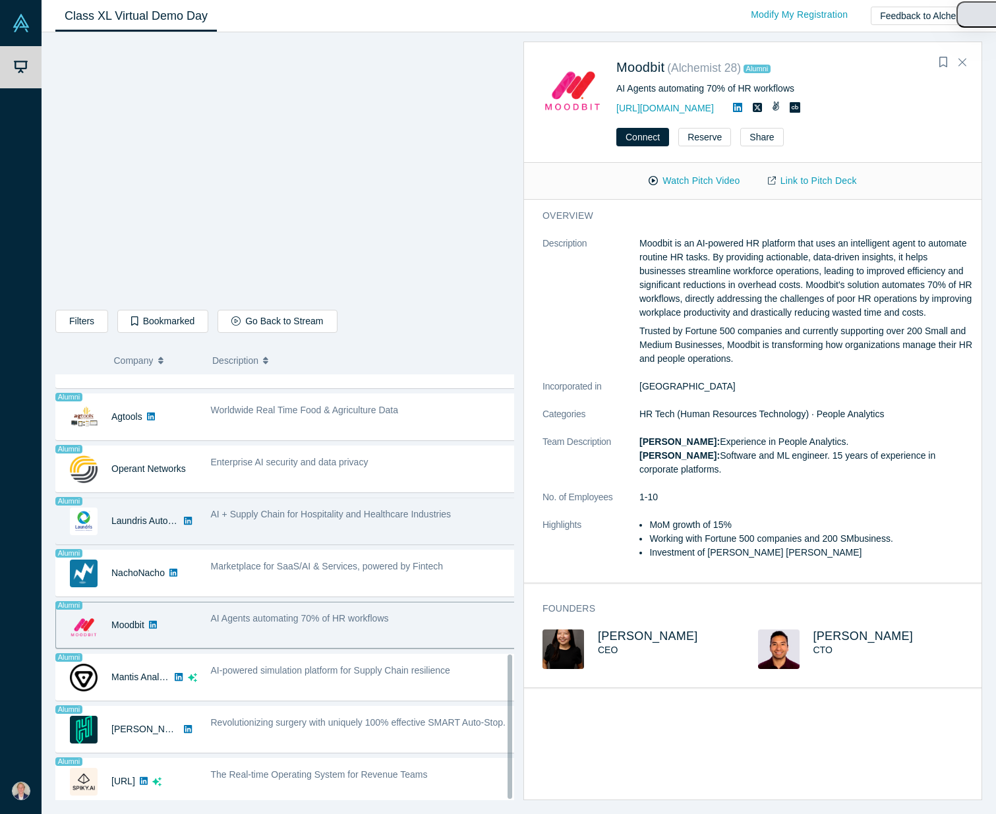
scroll to position [824, 0]
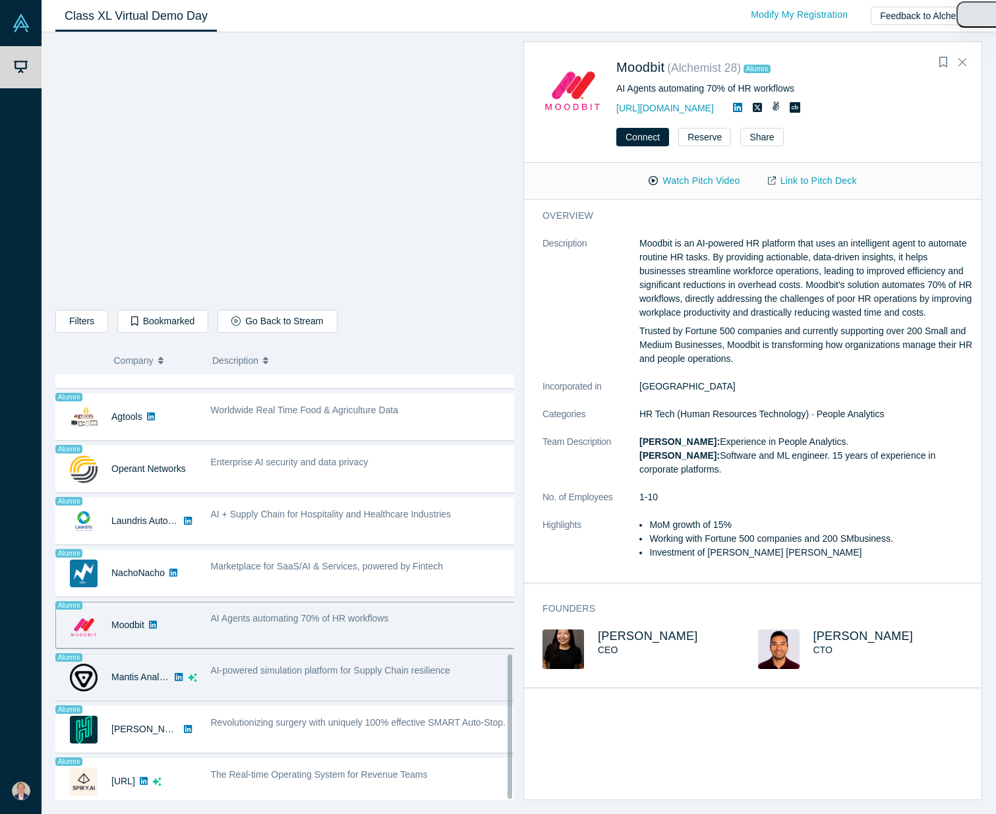
click at [223, 676] on div "AI-powered simulation platform for Supply Chain resilience" at bounding box center [364, 678] width 320 height 42
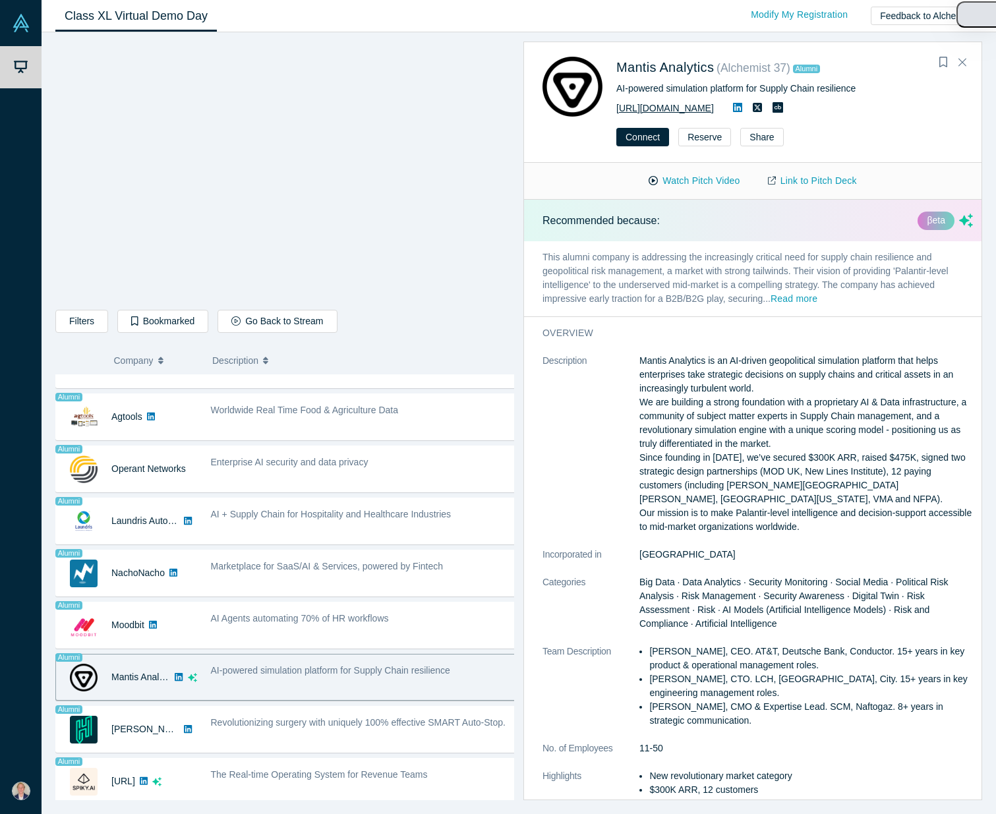
click at [651, 104] on link "[URL][DOMAIN_NAME]" at bounding box center [665, 108] width 98 height 11
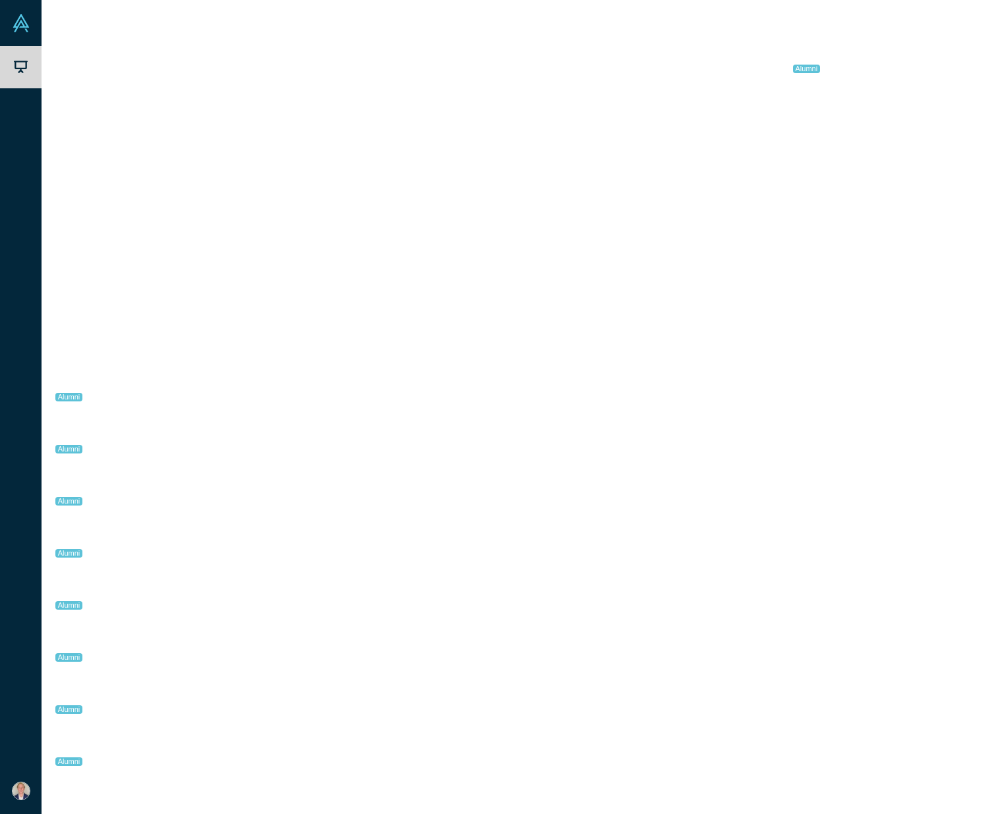
scroll to position [3, 0]
click at [32, 814] on button "button" at bounding box center [16, 826] width 32 height 20
click at [415, 717] on span "Revolutionizing surgery with uniquely 100% effective SMART Auto-Stop." at bounding box center [358, 722] width 295 height 11
click at [326, 773] on div "The Real-time Operating System for Revenue Teams" at bounding box center [364, 782] width 320 height 42
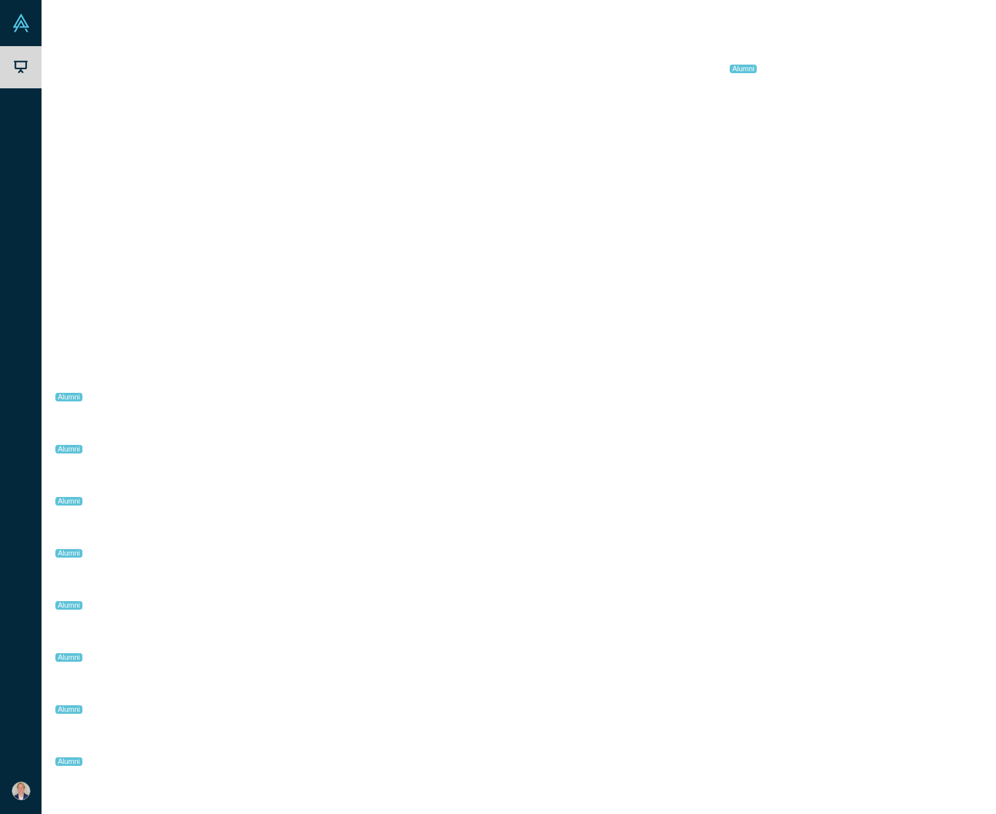
click at [640, 109] on link "[URL]" at bounding box center [628, 108] width 24 height 11
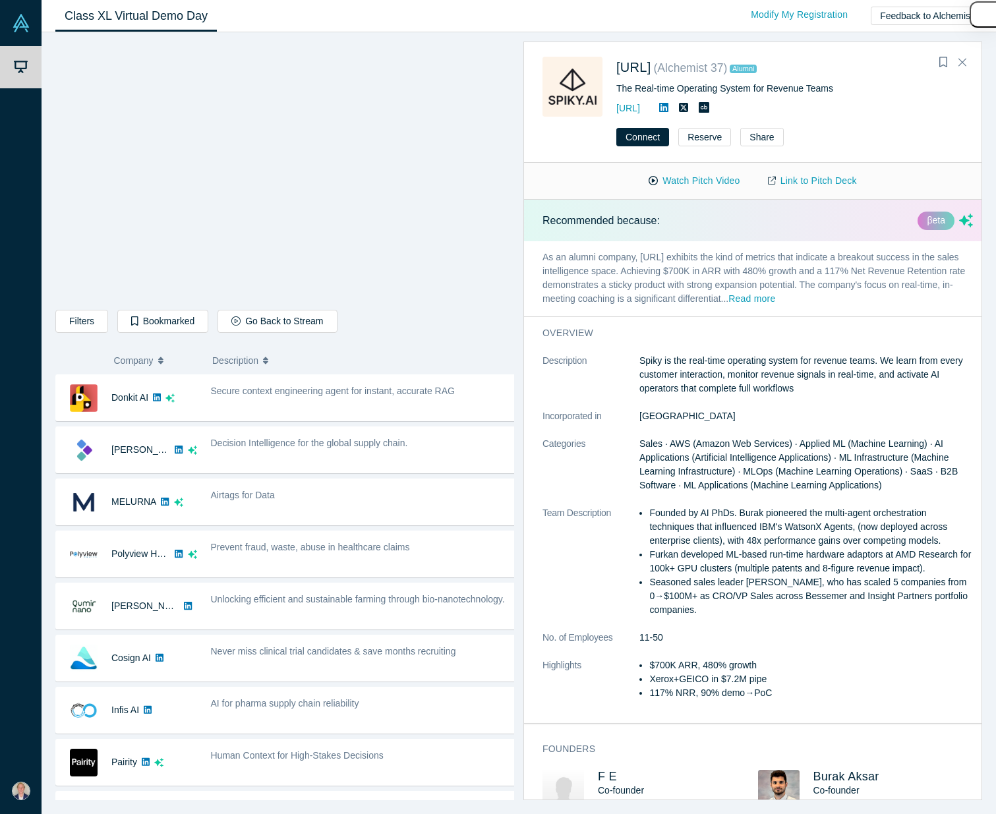
click at [973, 61] on div "[URL] ( Alchemist 37 ) Alumni The Real-time Operating System for Revenue Teams …" at bounding box center [753, 80] width 458 height 74
click at [967, 61] on button "Close" at bounding box center [963, 62] width 20 height 21
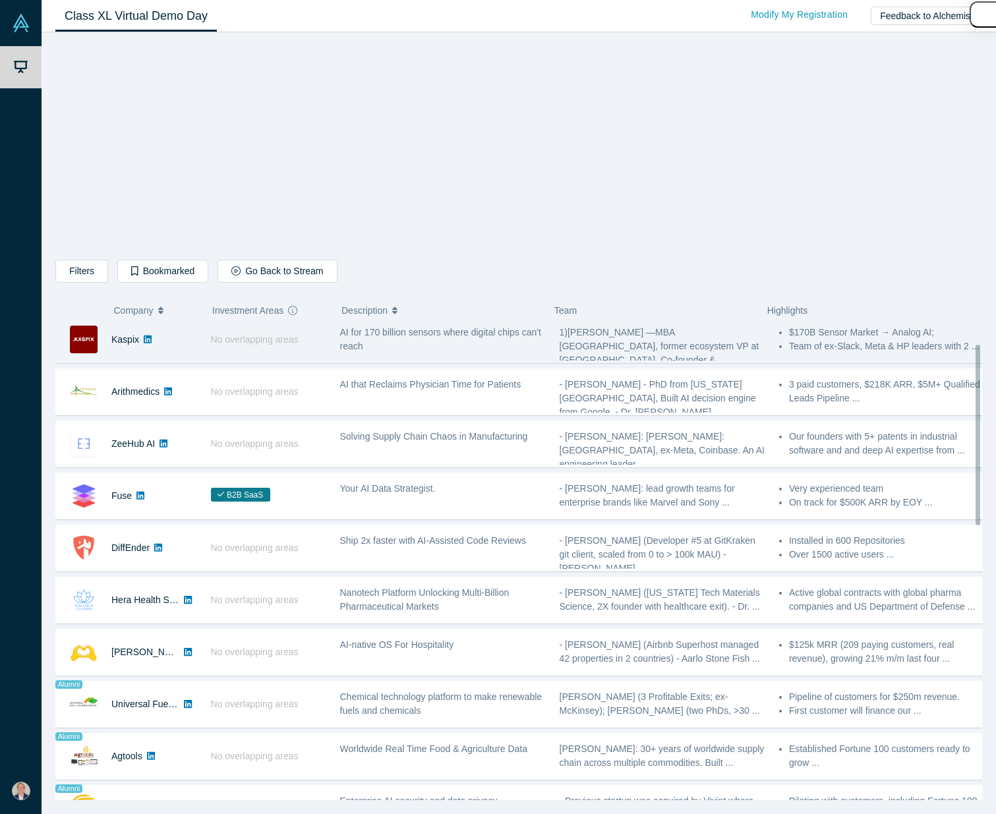
scroll to position [448, 0]
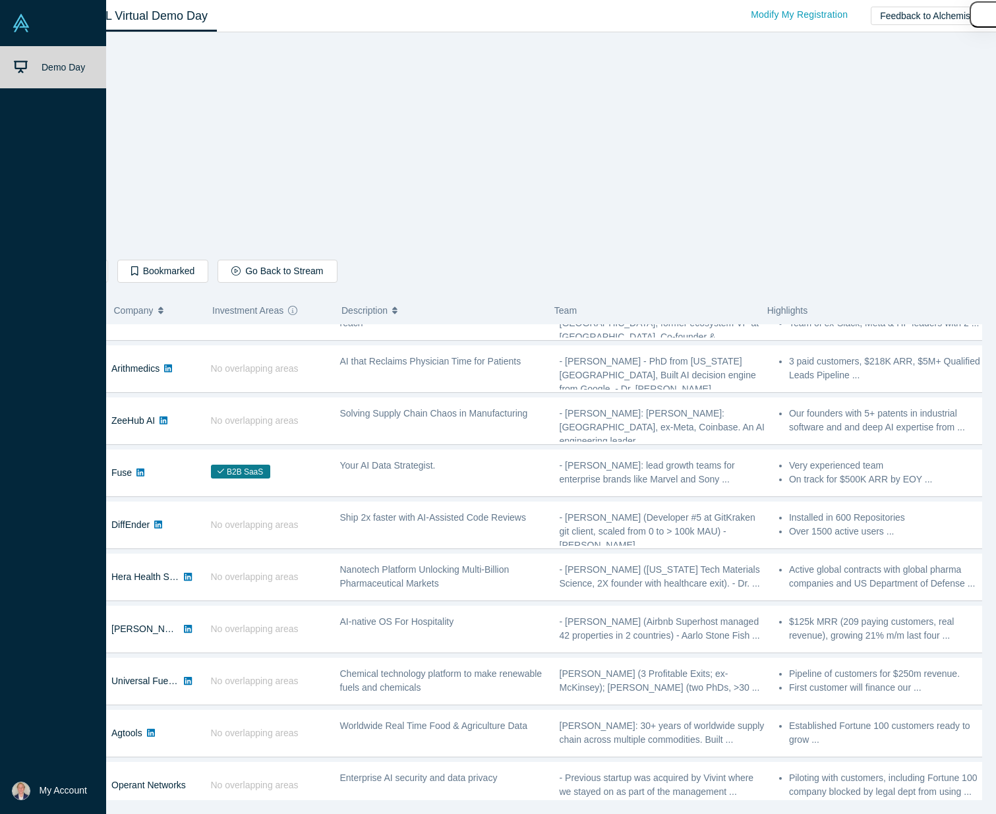
click at [42, 69] on span "Demo Day" at bounding box center [64, 67] width 44 height 11
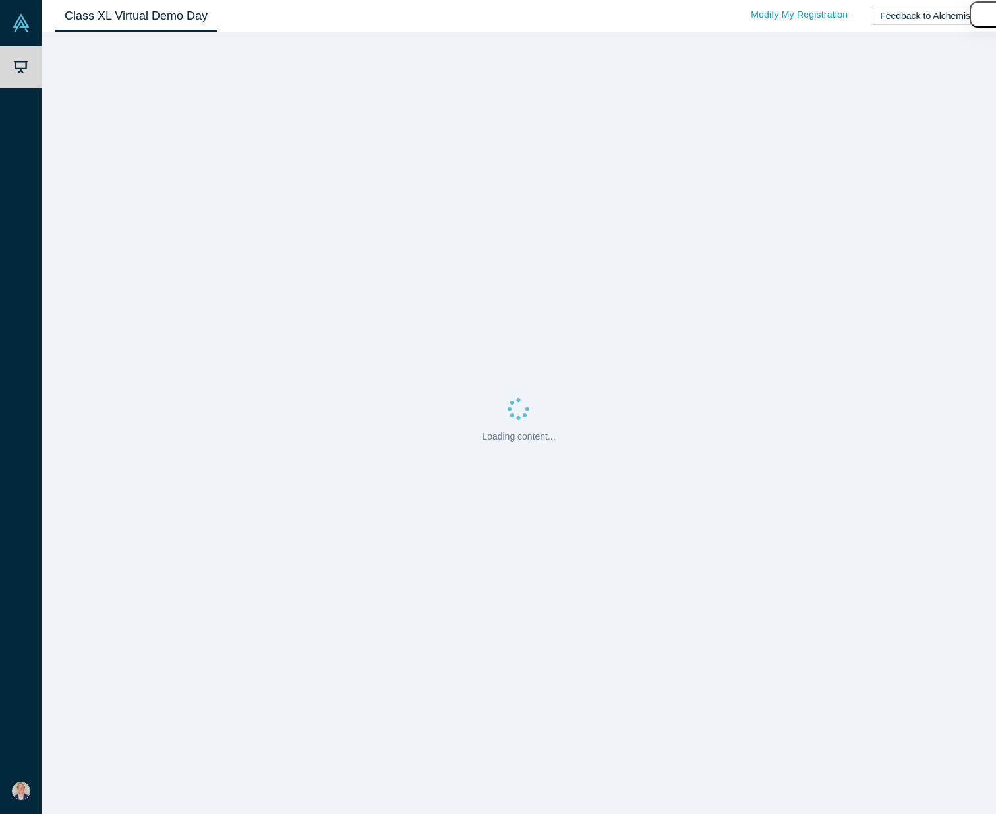
click at [188, 20] on link "Class XL Virtual Demo Day" at bounding box center [136, 16] width 162 height 31
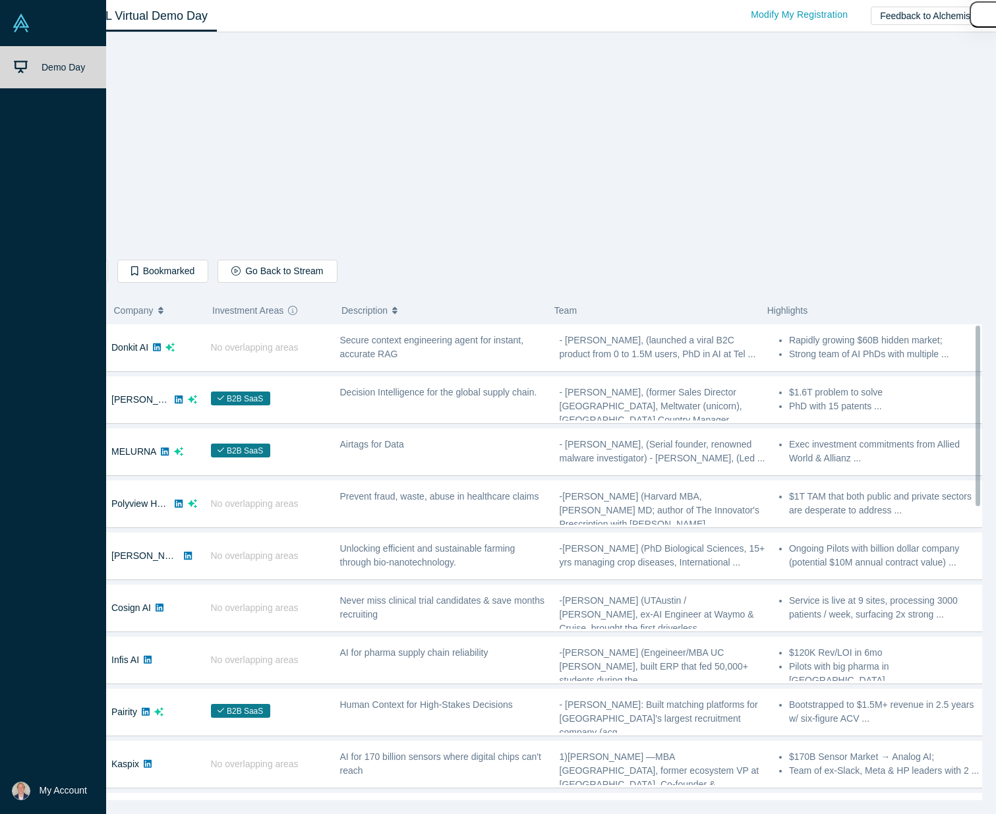
click at [23, 789] on img at bounding box center [21, 791] width 18 height 18
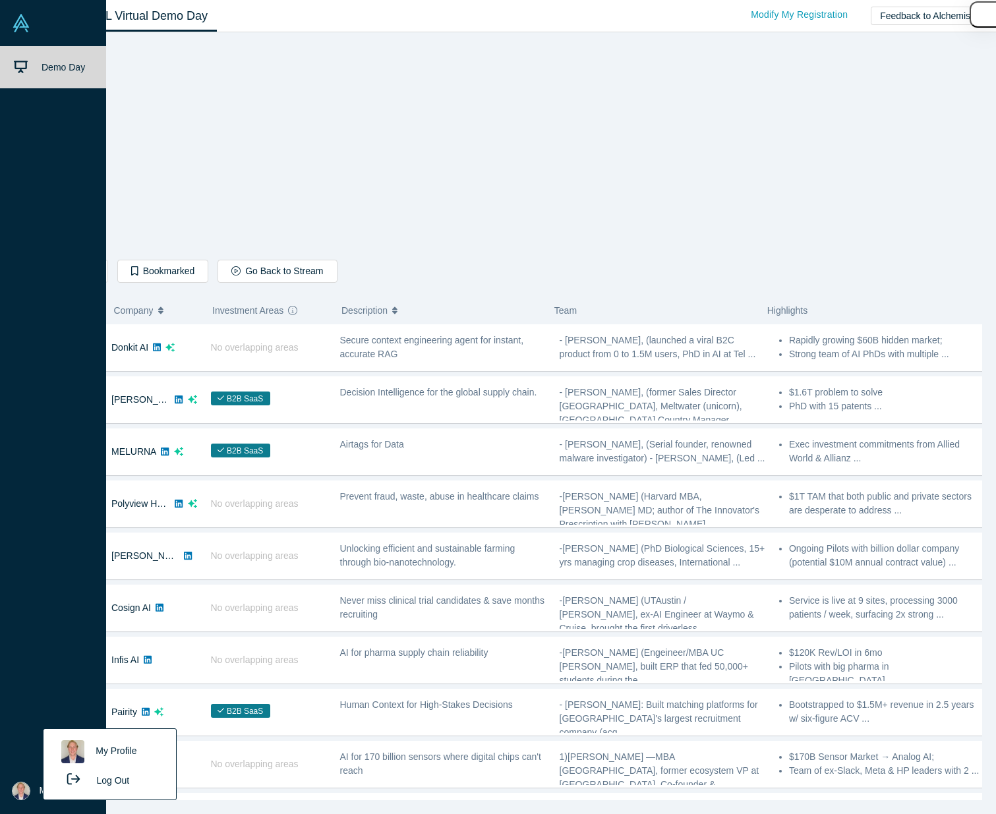
click at [102, 750] on link "My Profile" at bounding box center [109, 752] width 109 height 32
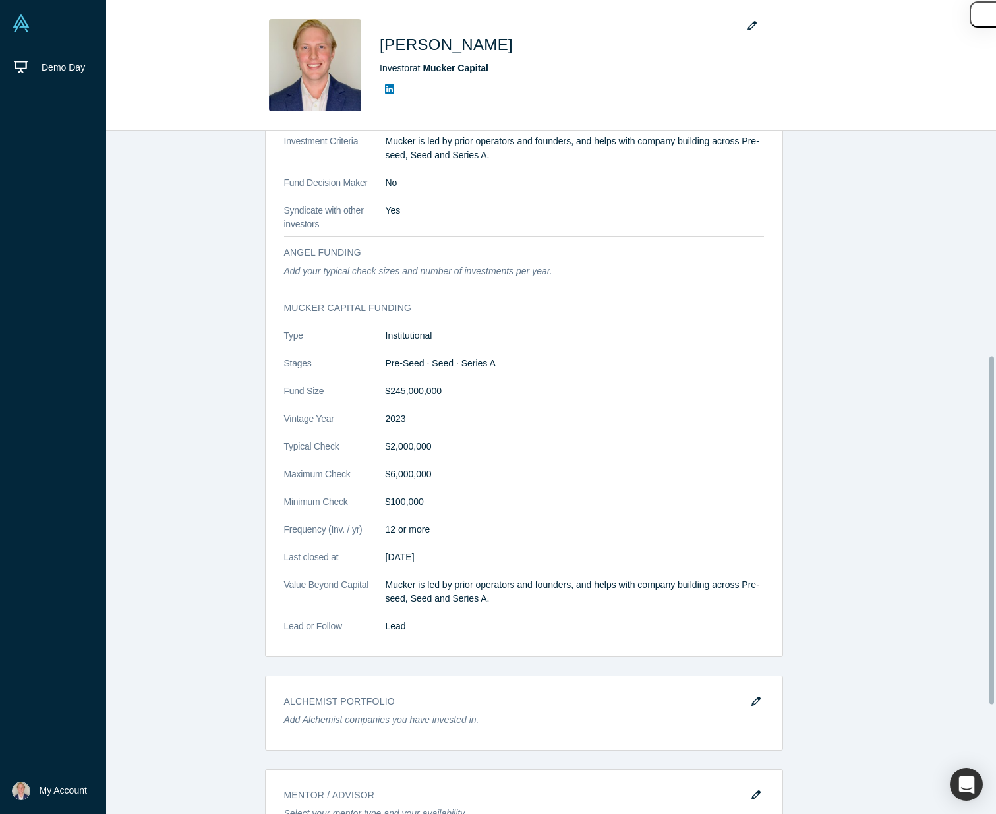
scroll to position [655, 0]
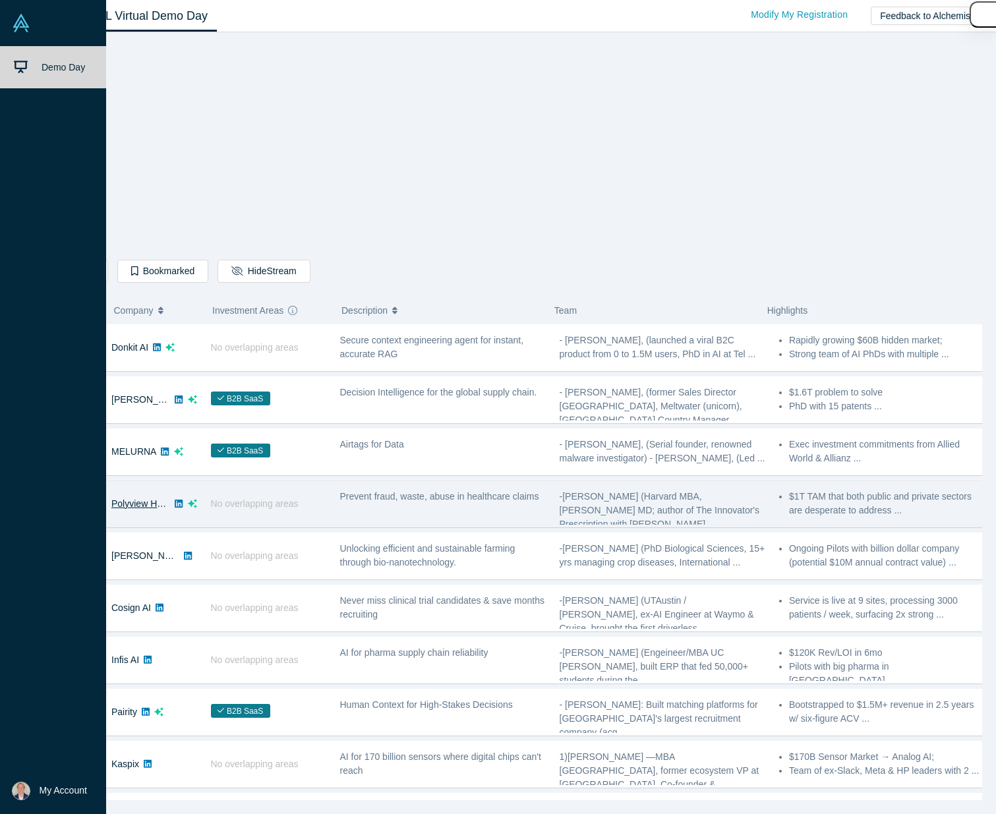
click at [142, 508] on link "Polyview Health" at bounding box center [144, 503] width 66 height 11
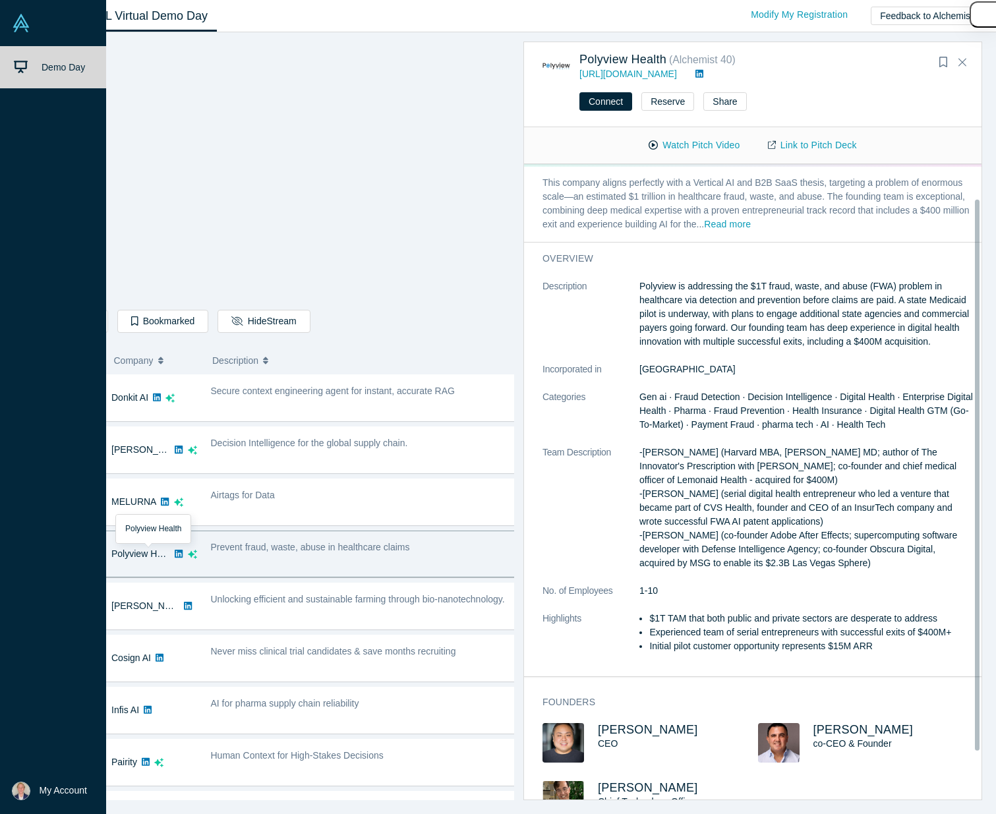
scroll to position [40, 0]
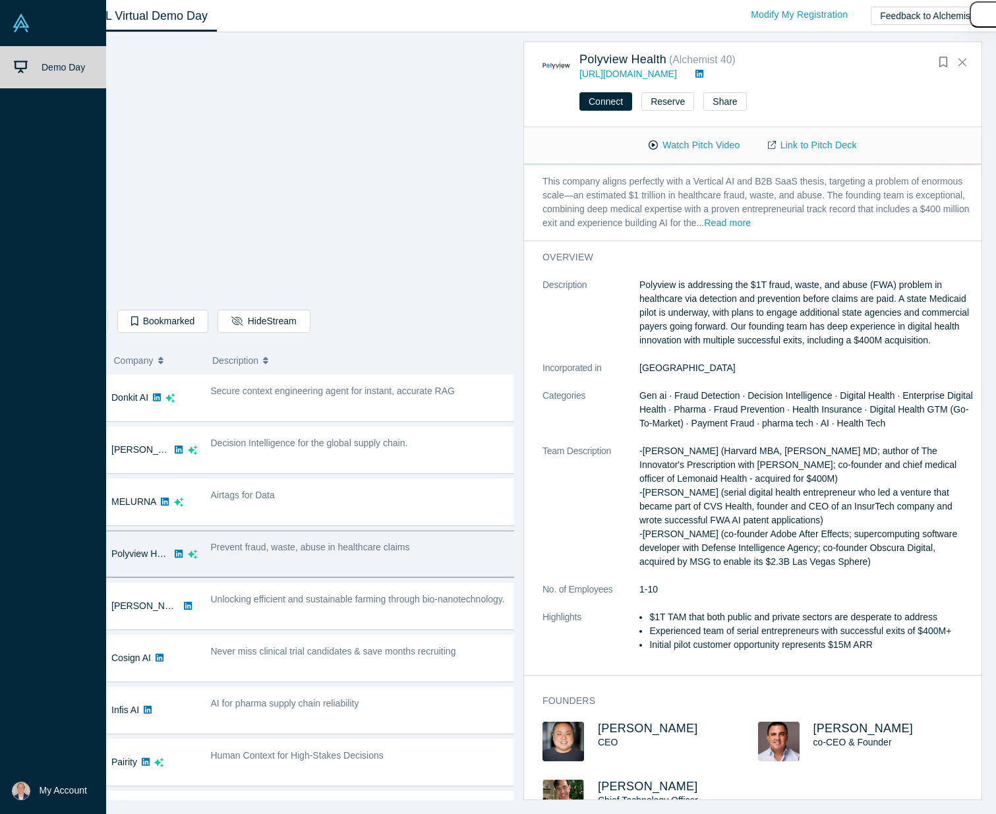
click at [390, 560] on div "Prevent fraud, waste, abuse in healthcare claims" at bounding box center [364, 554] width 320 height 42
click at [38, 17] on link at bounding box center [53, 23] width 106 height 46
click at [23, 26] on img at bounding box center [21, 23] width 18 height 18
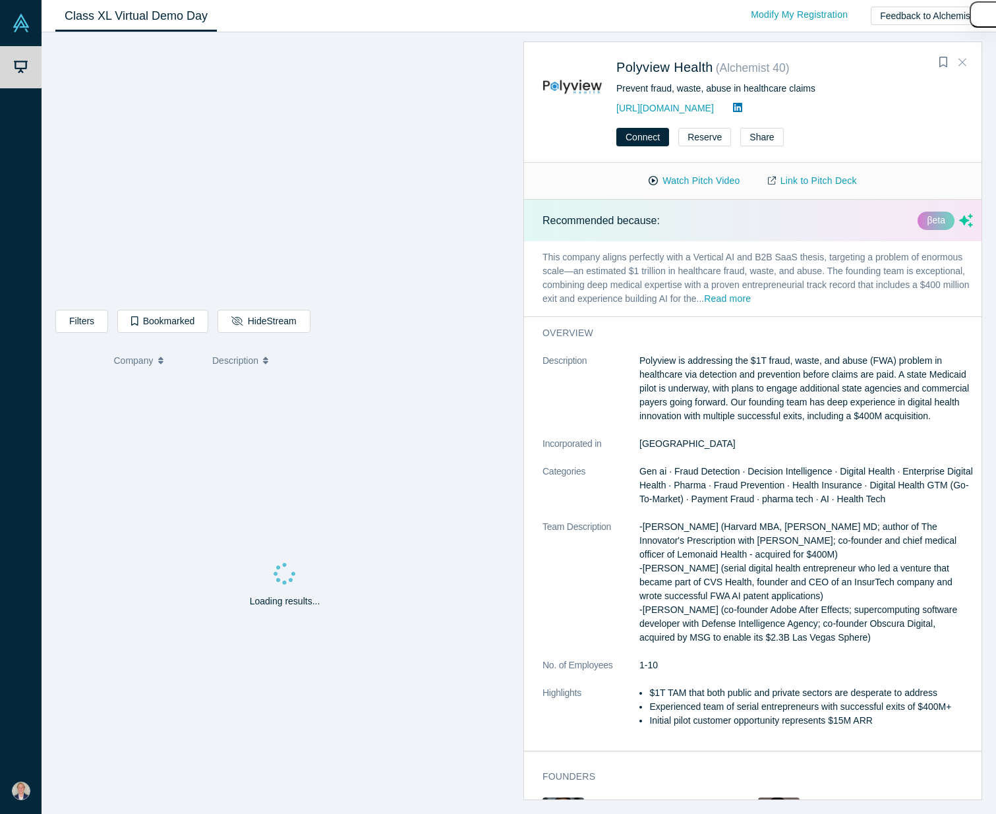
click at [963, 58] on icon "Close" at bounding box center [963, 62] width 8 height 12
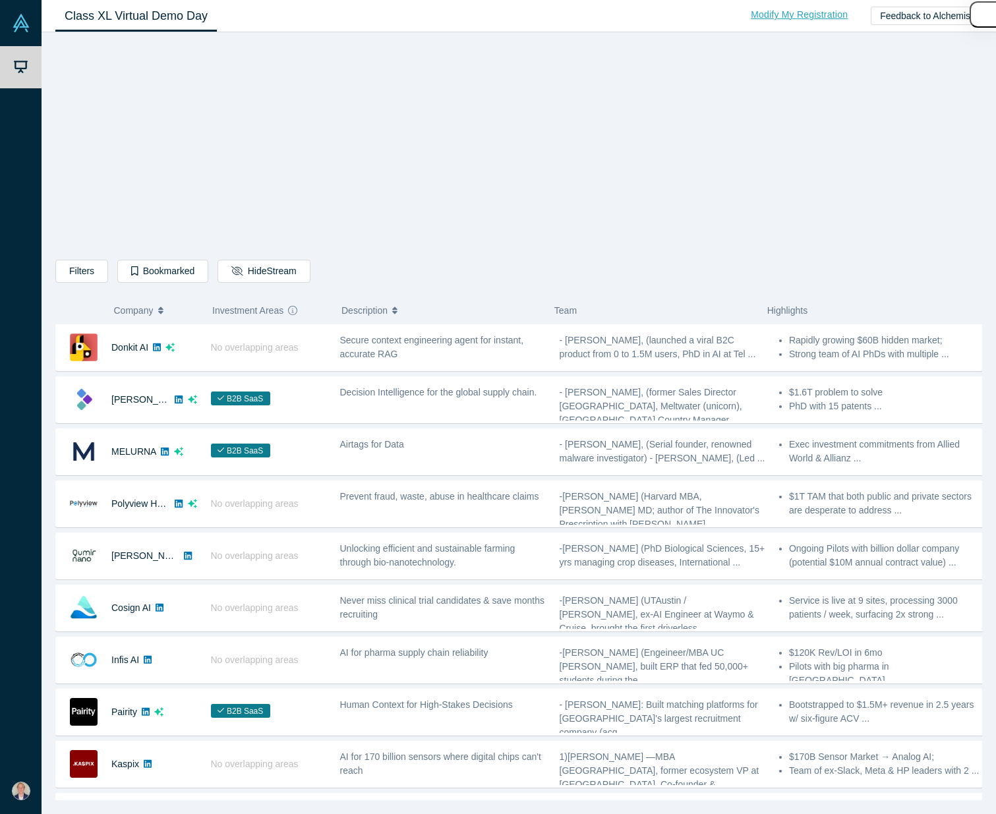
click at [829, 18] on link "Modify My Registration" at bounding box center [799, 14] width 125 height 23
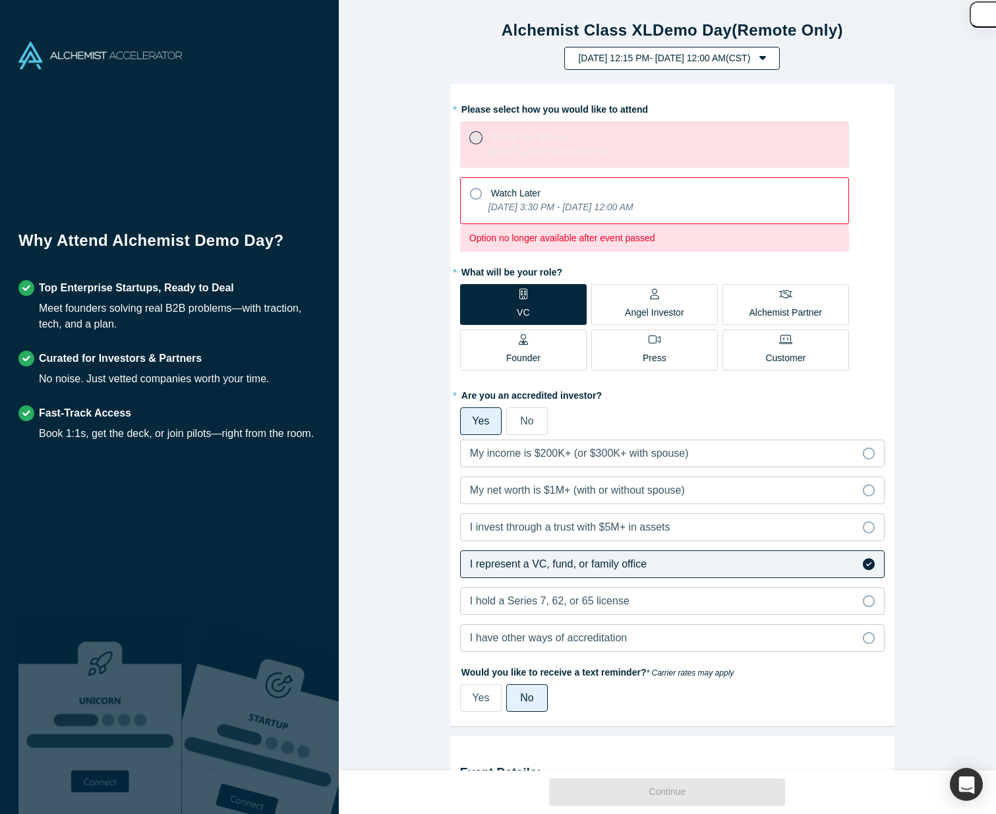
click at [780, 65] on button "[DATE] 12:15 PM - [DATE] 12:00 AM ( CST )" at bounding box center [672, 58] width 216 height 23
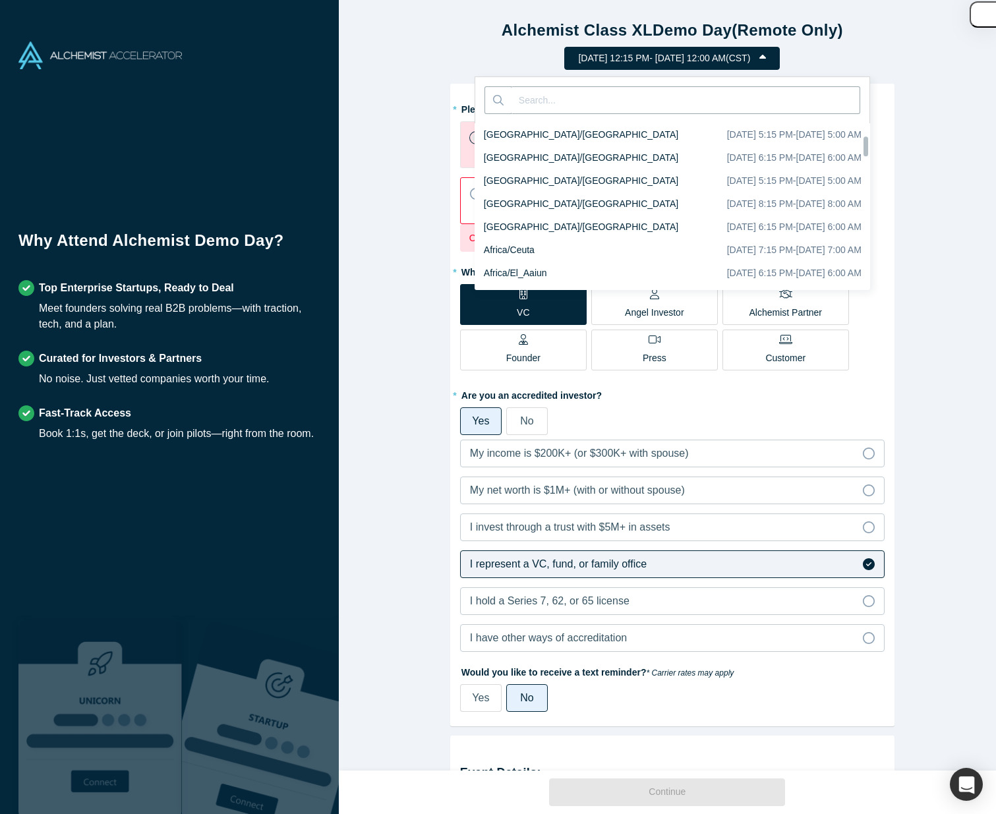
scroll to position [1108, 0]
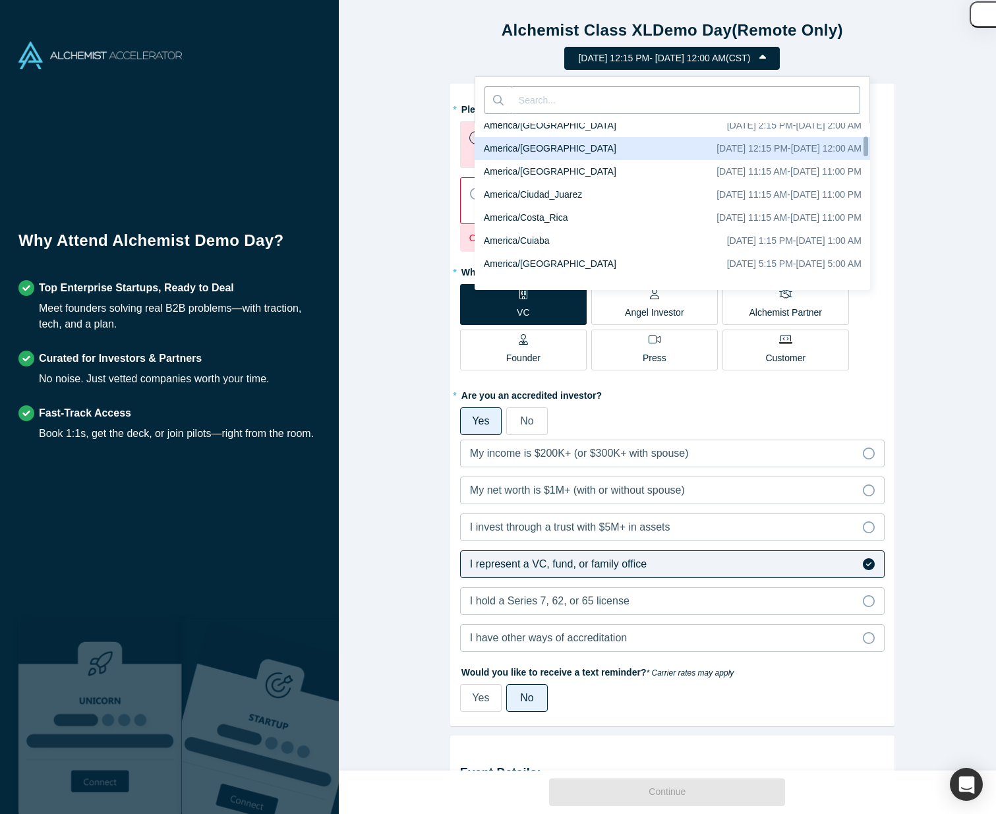
click at [934, 104] on div "Alchemist Class XL Demo Day (Remote Only) [DATE] 12:15 PM - [DATE] 12:00 AM ( C…" at bounding box center [672, 390] width 667 height 781
